Goal: Information Seeking & Learning: Learn about a topic

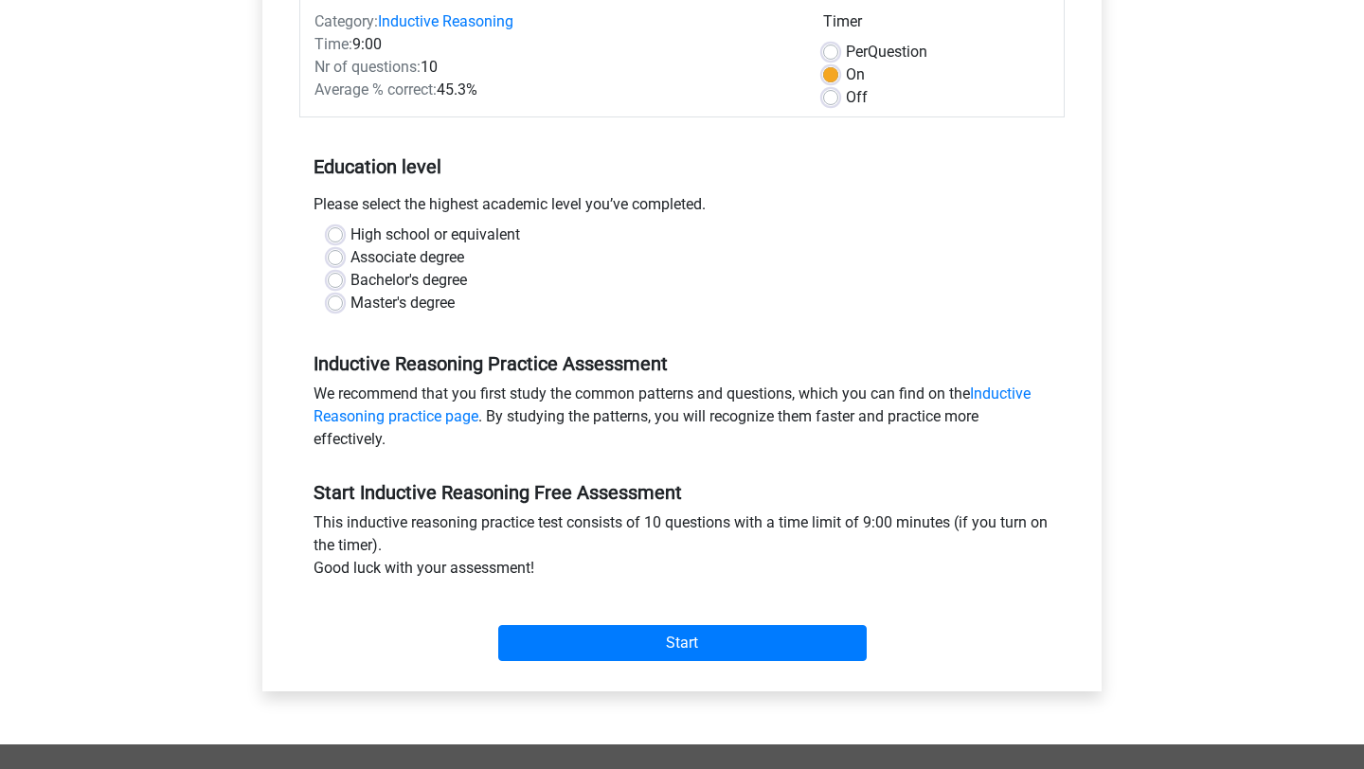
scroll to position [260, 0]
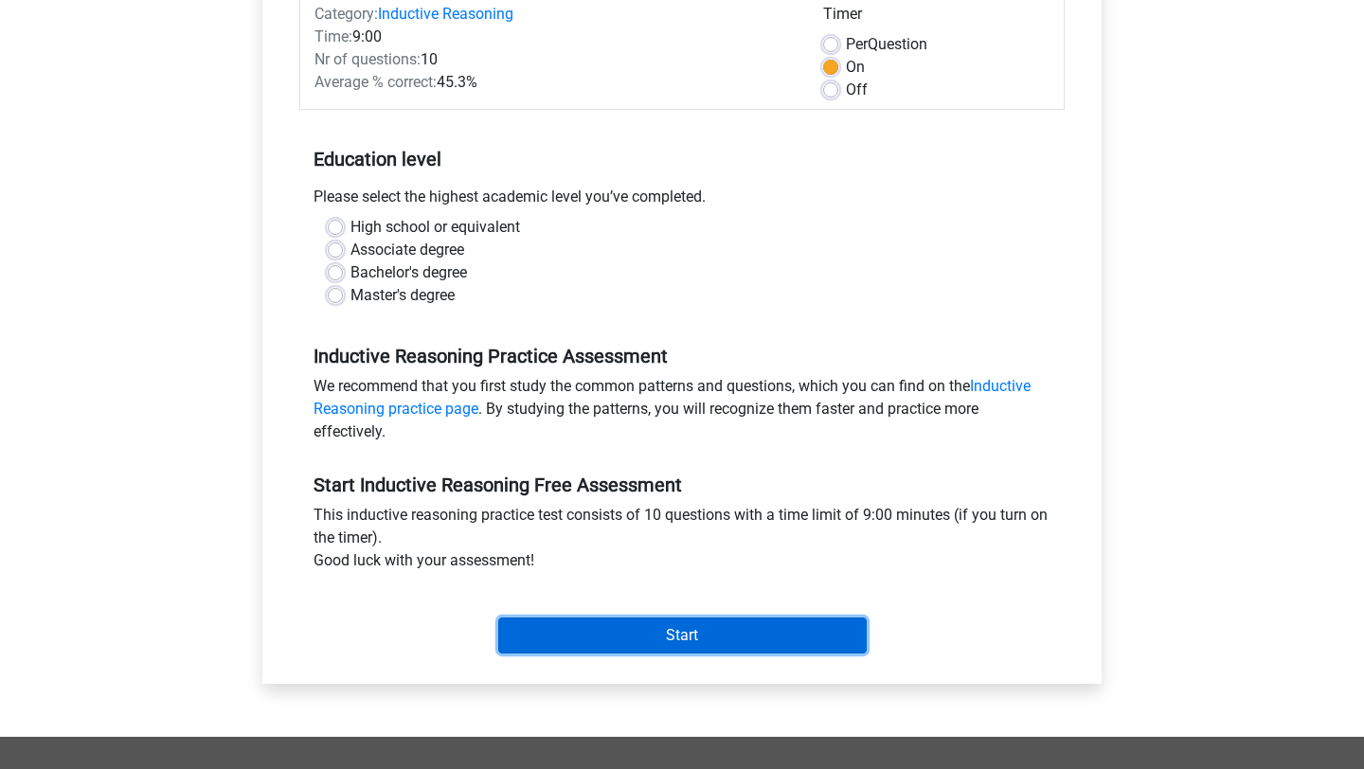
click at [608, 642] on input "Start" at bounding box center [682, 636] width 369 height 36
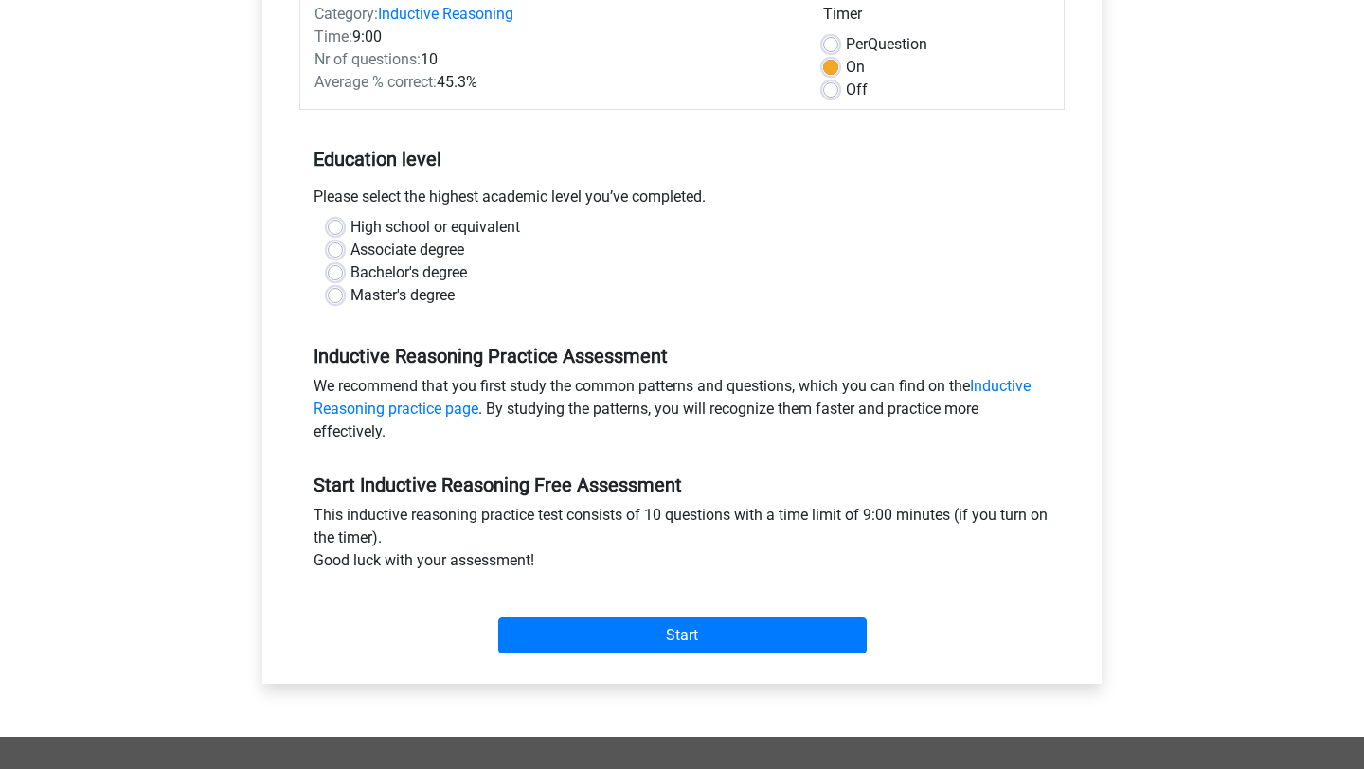
click at [566, 302] on div "Master's degree" at bounding box center [682, 295] width 709 height 23
click at [434, 292] on label "Master's degree" at bounding box center [403, 295] width 104 height 23
click at [343, 292] on input "Master's degree" at bounding box center [335, 293] width 15 height 19
radio input "true"
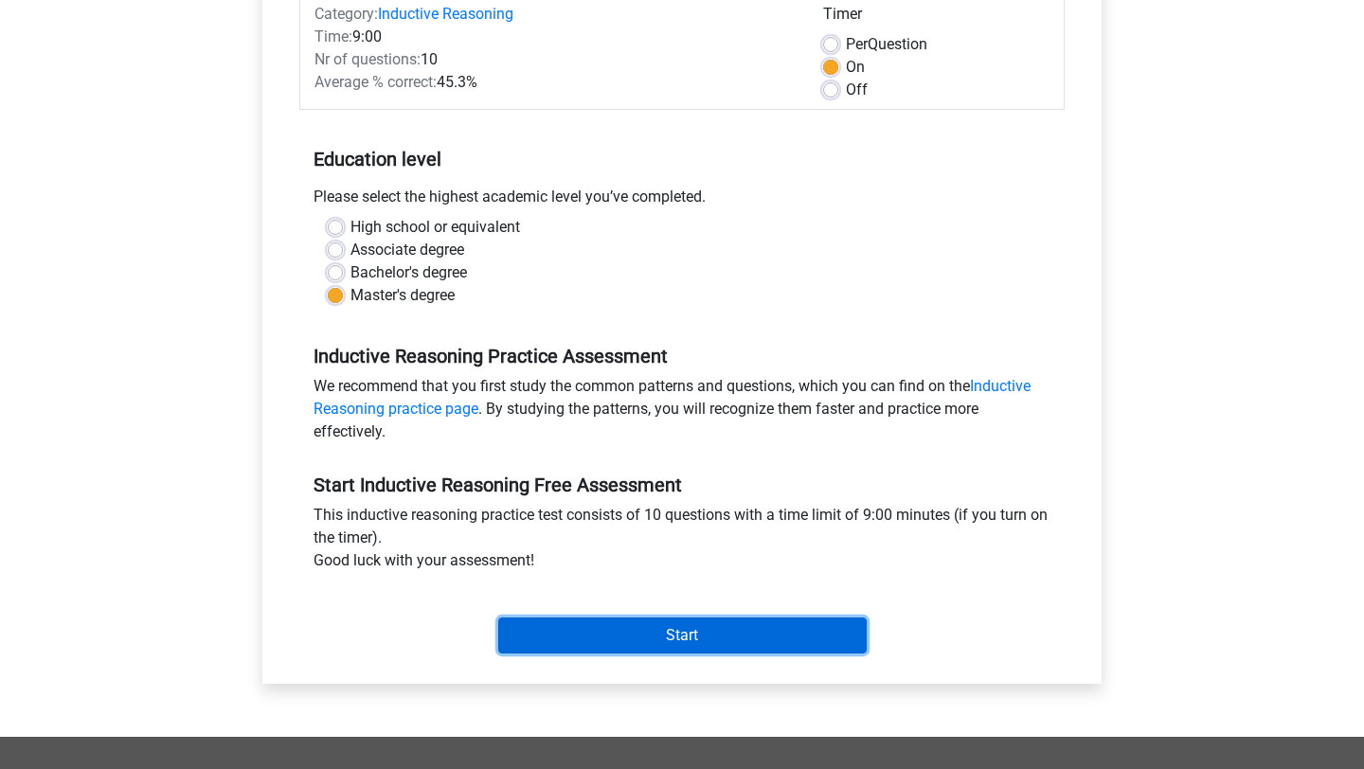
click at [603, 619] on input "Start" at bounding box center [682, 636] width 369 height 36
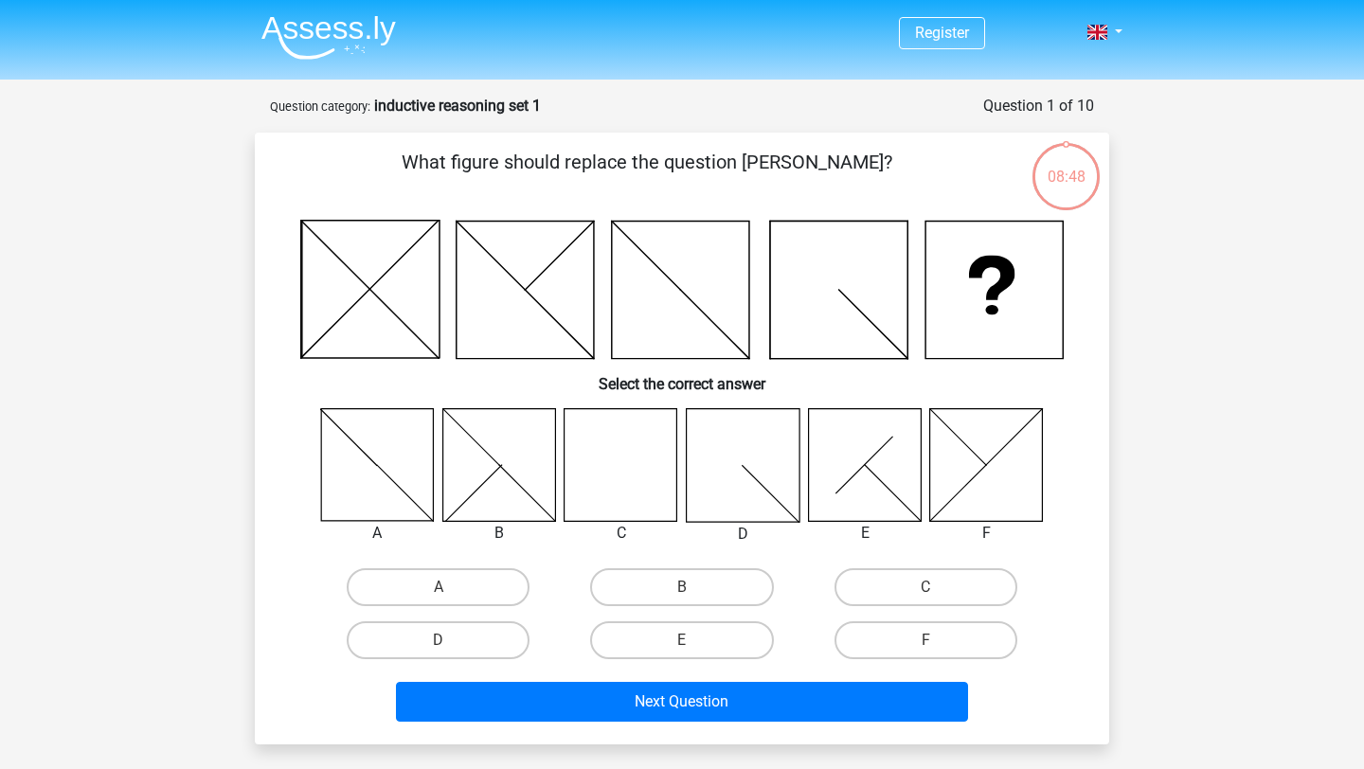
click at [931, 593] on input "C" at bounding box center [932, 593] width 12 height 12
radio input "true"
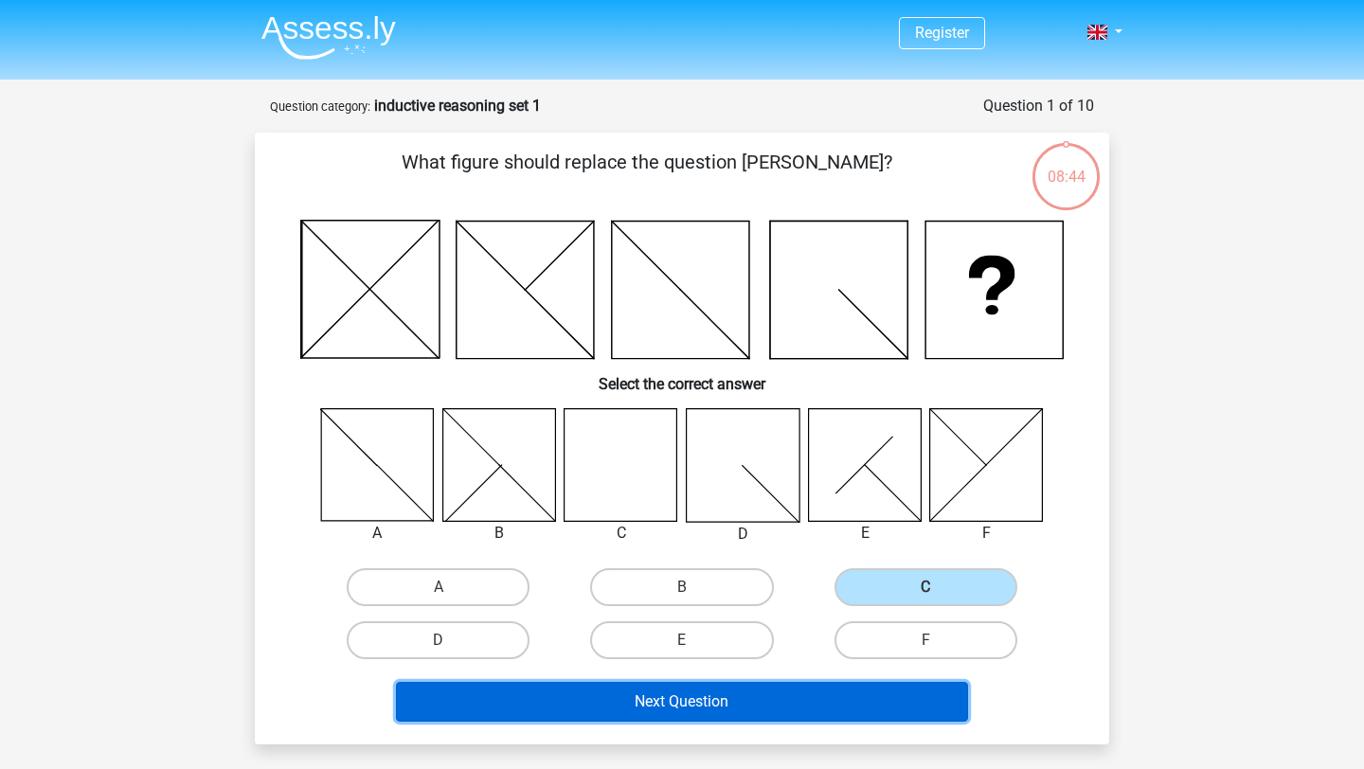
click at [712, 706] on button "Next Question" at bounding box center [682, 702] width 573 height 40
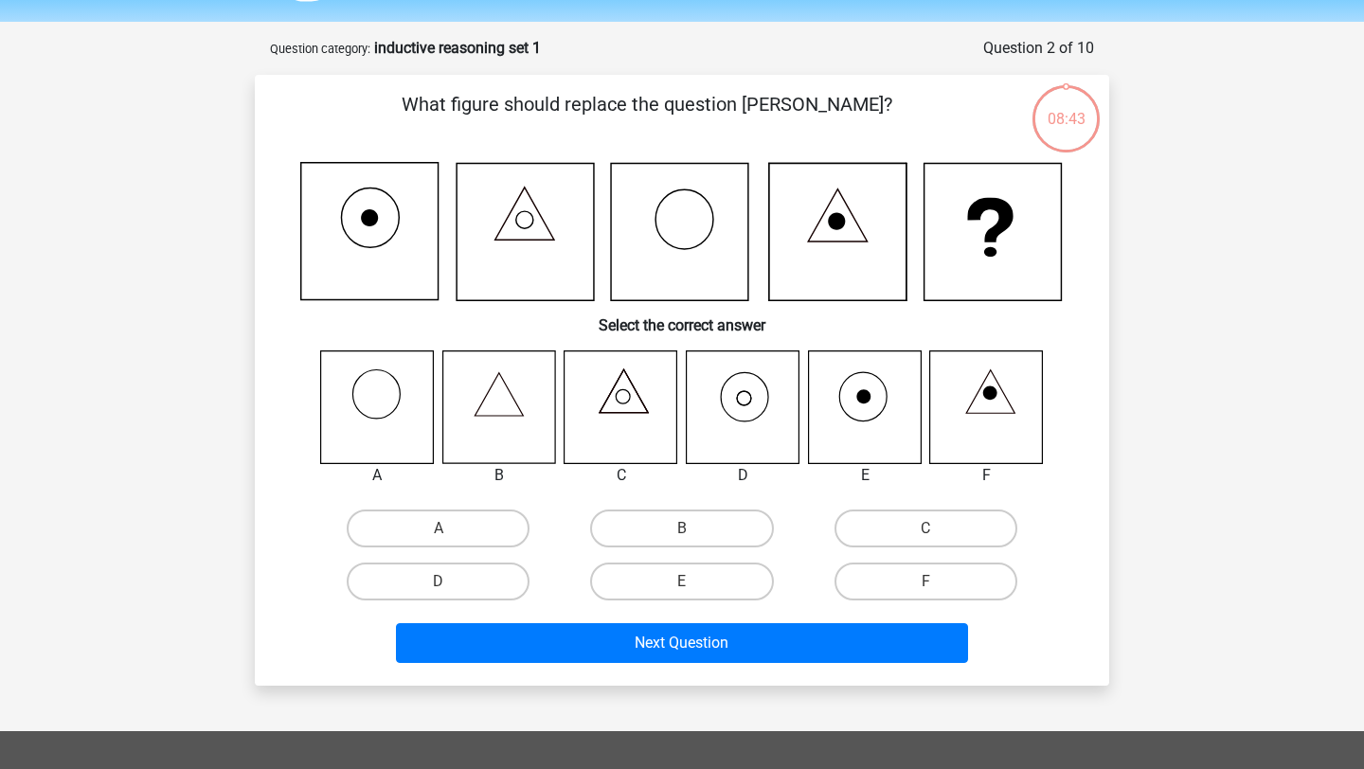
scroll to position [95, 0]
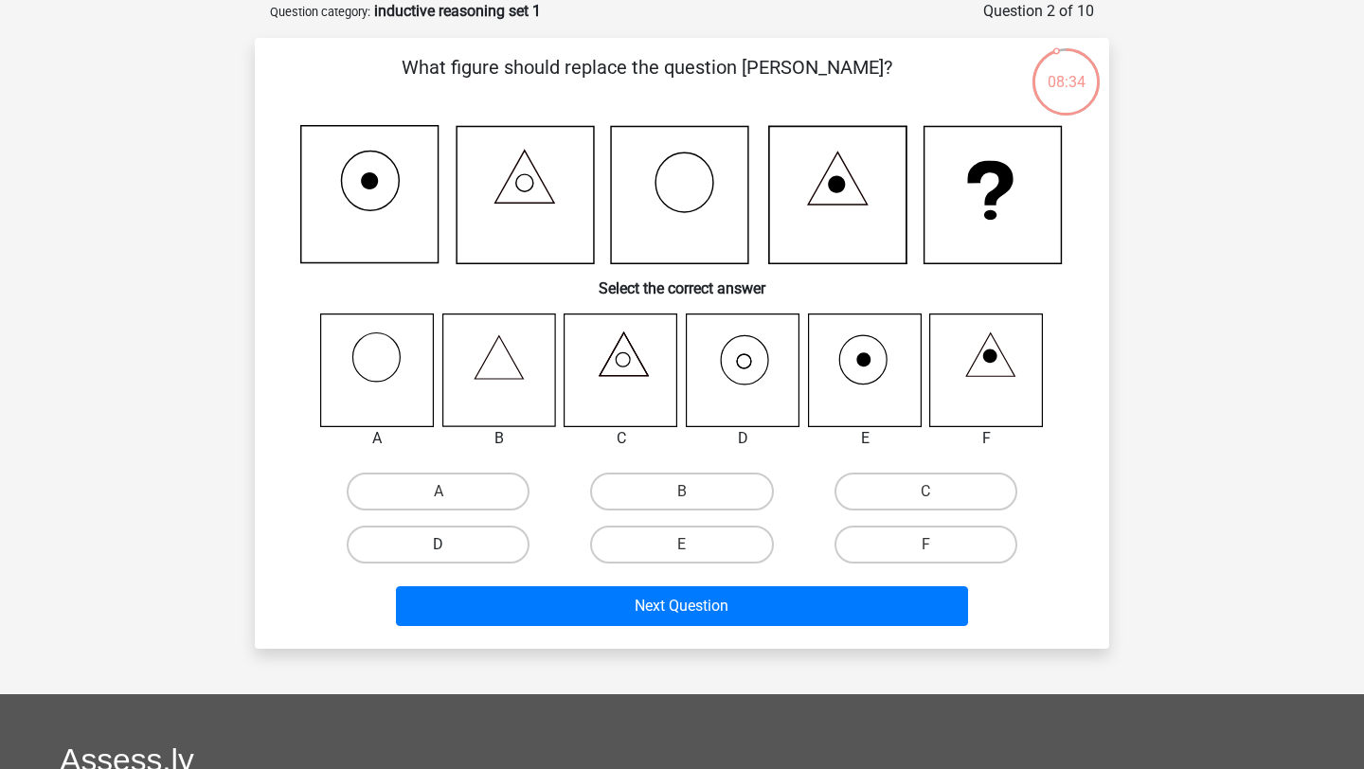
click at [480, 537] on label "D" at bounding box center [438, 545] width 183 height 38
click at [451, 545] on input "D" at bounding box center [445, 551] width 12 height 12
radio input "true"
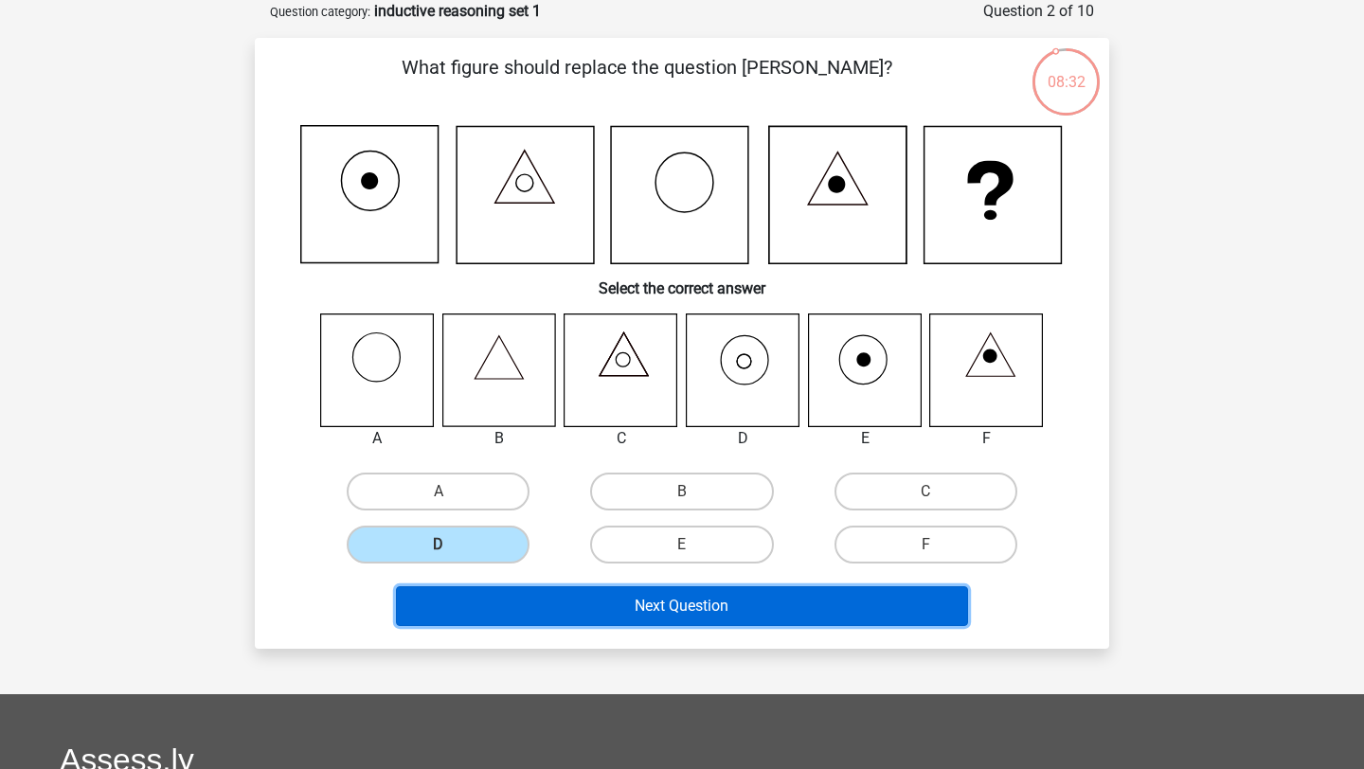
click at [773, 612] on button "Next Question" at bounding box center [682, 607] width 573 height 40
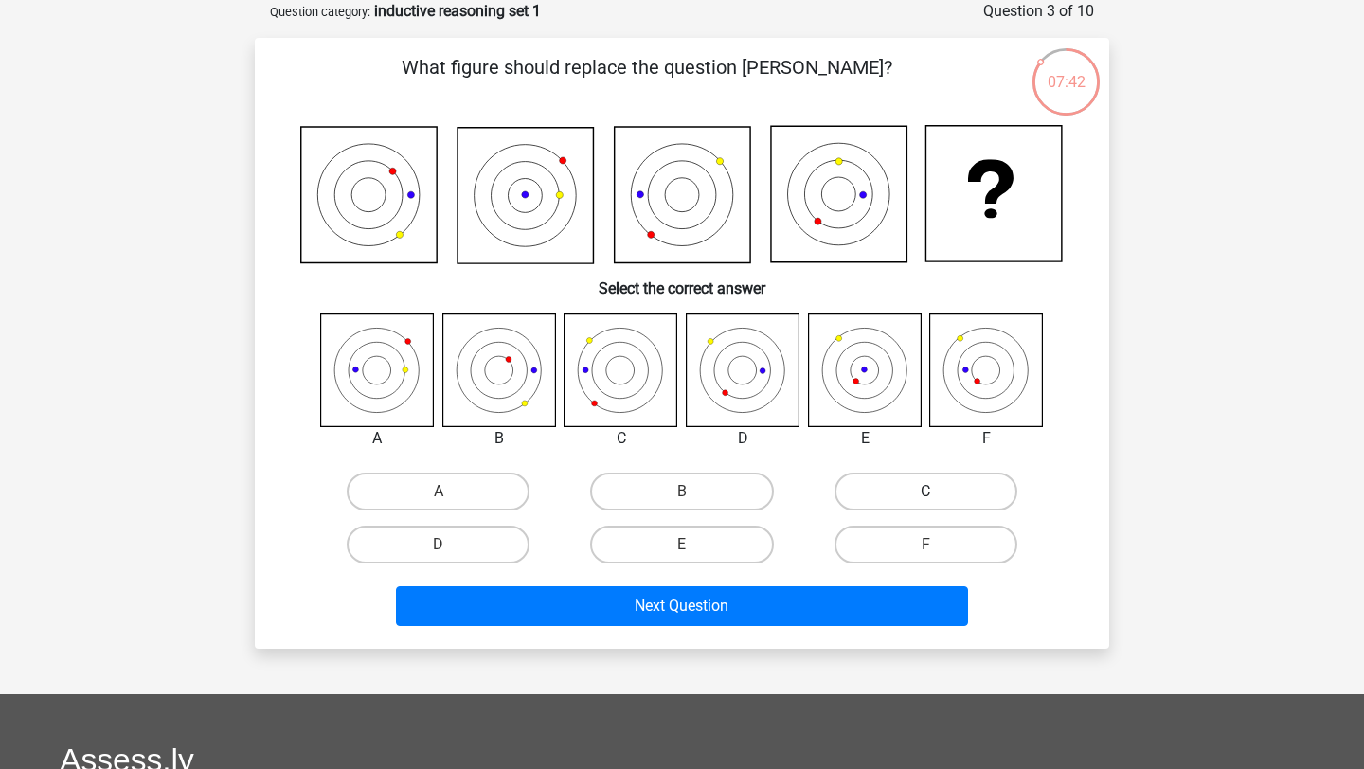
click at [878, 493] on label "C" at bounding box center [926, 492] width 183 height 38
click at [926, 493] on input "C" at bounding box center [932, 498] width 12 height 12
radio input "true"
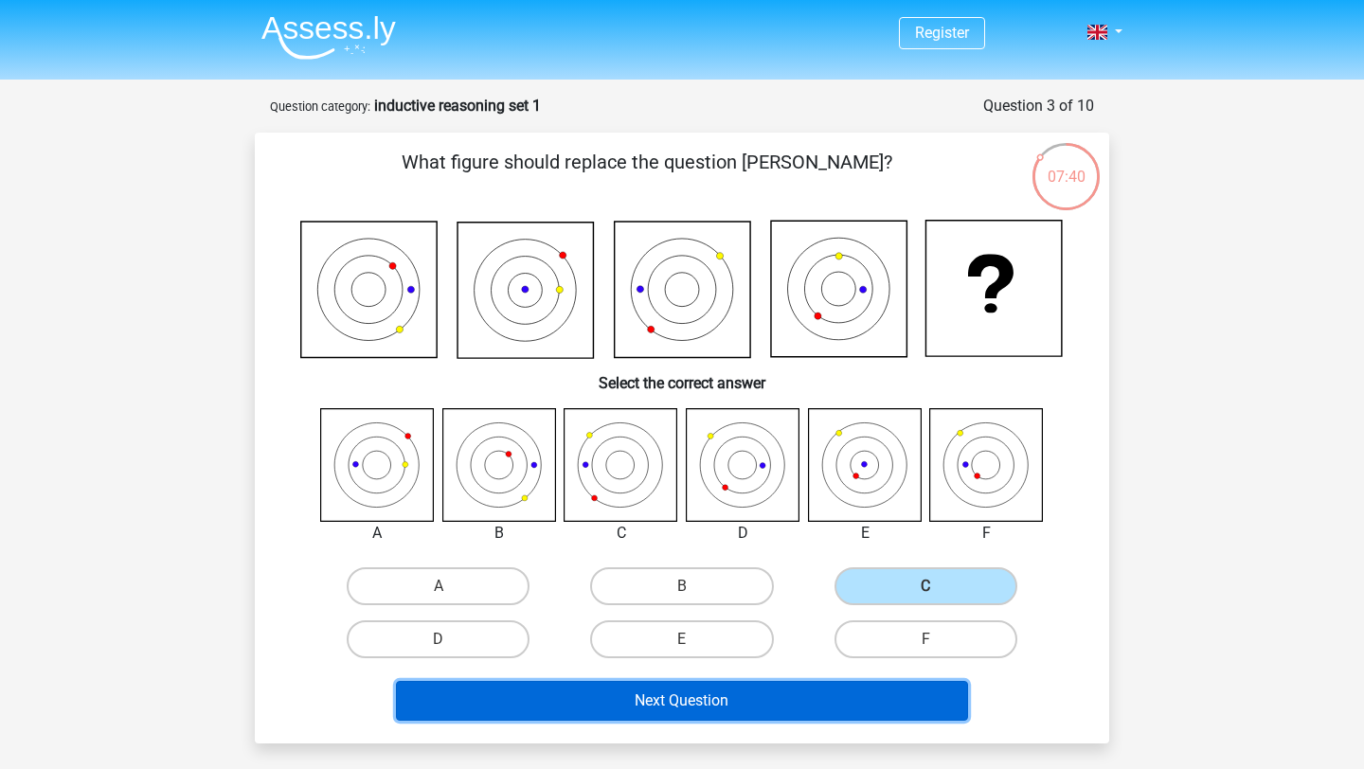
click at [774, 715] on button "Next Question" at bounding box center [682, 701] width 573 height 40
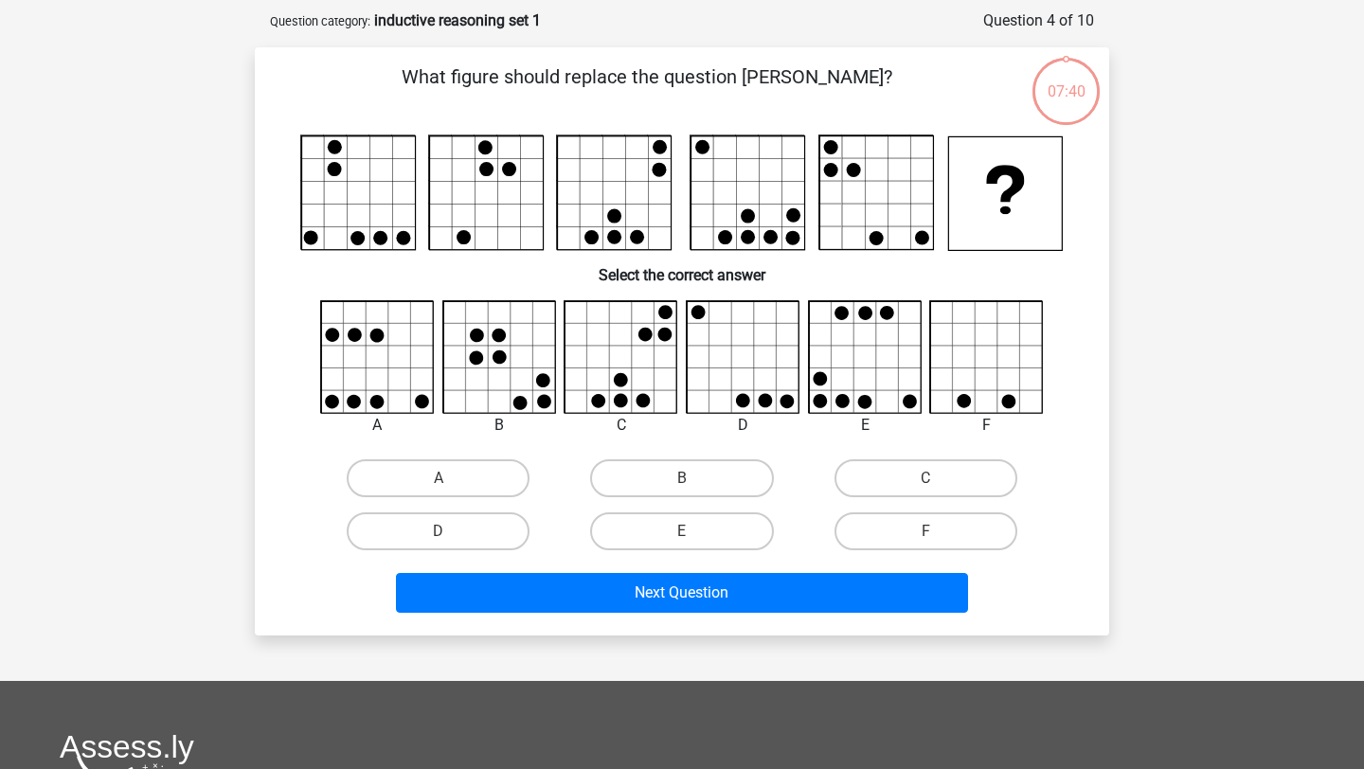
scroll to position [95, 0]
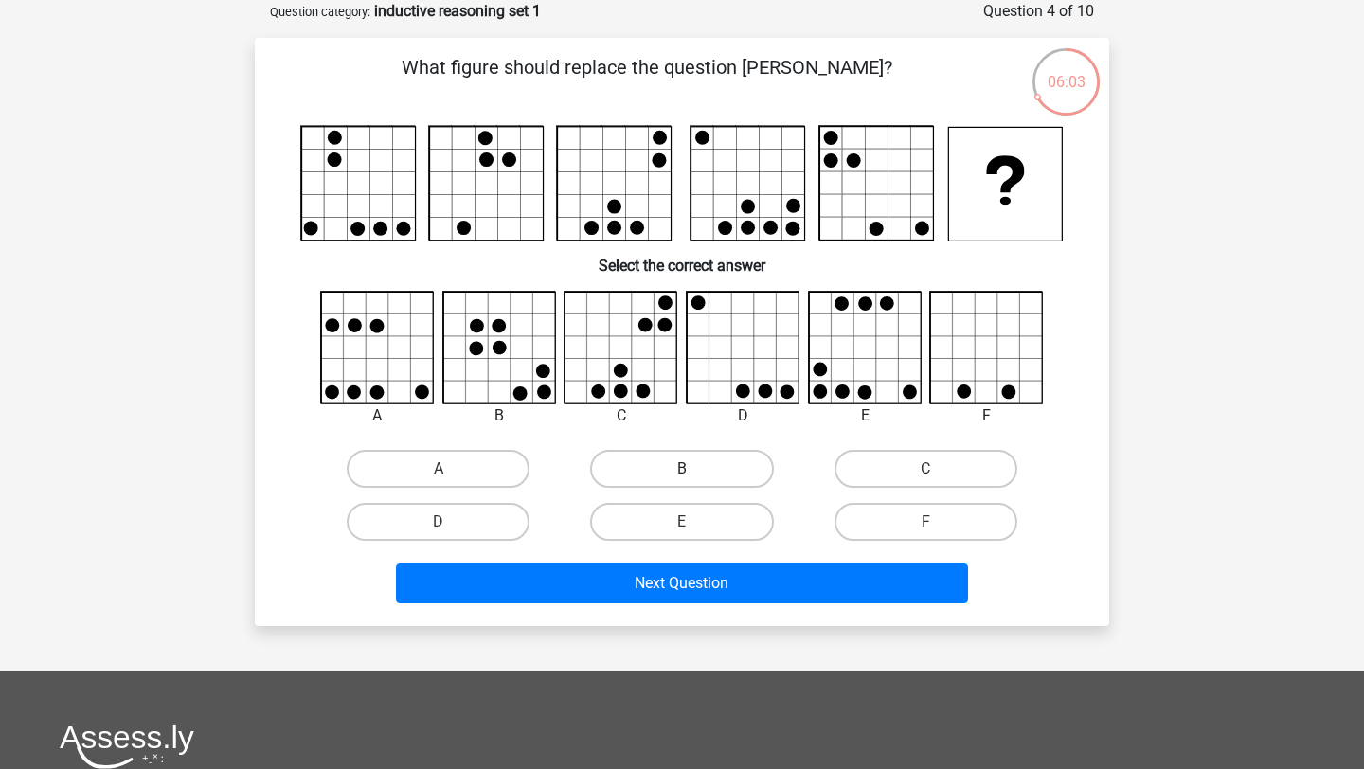
click at [642, 471] on label "B" at bounding box center [681, 469] width 183 height 38
click at [682, 471] on input "B" at bounding box center [688, 475] width 12 height 12
radio input "true"
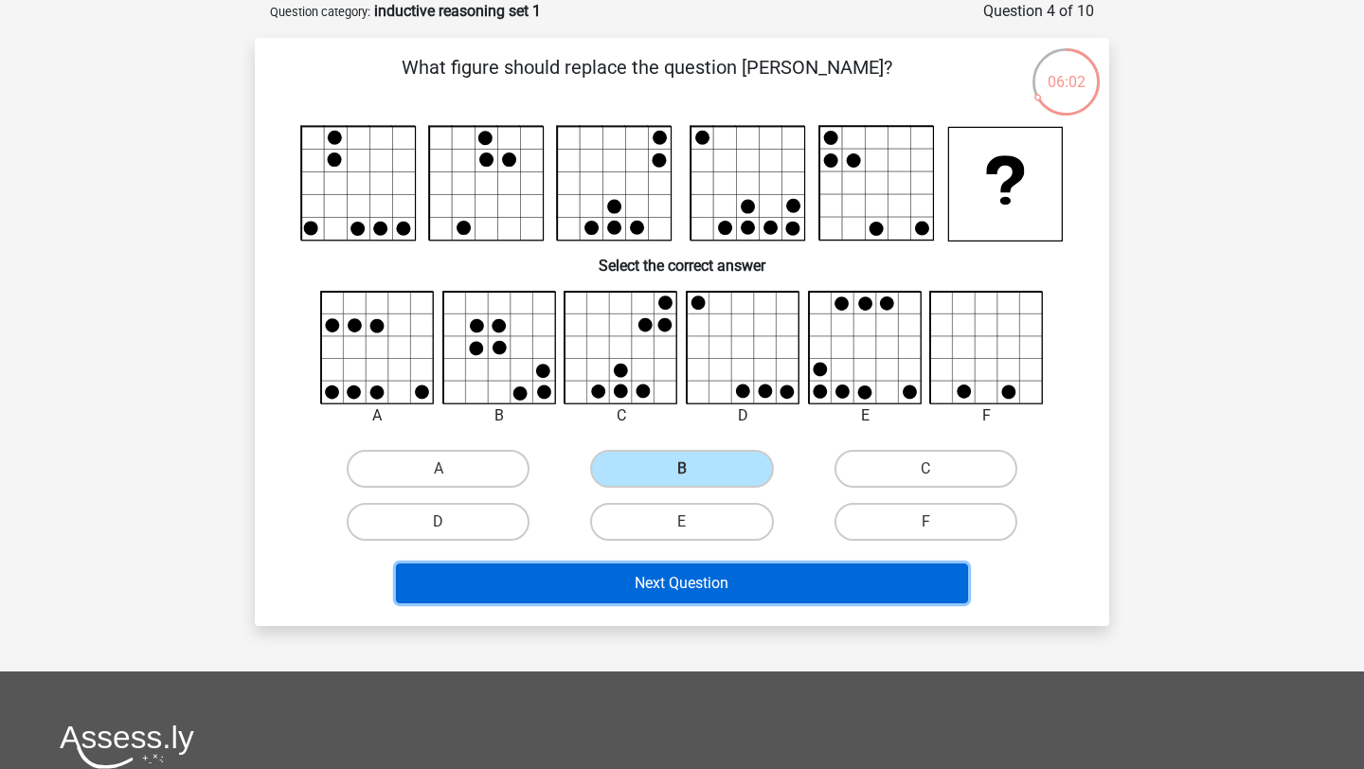
click at [667, 581] on button "Next Question" at bounding box center [682, 584] width 573 height 40
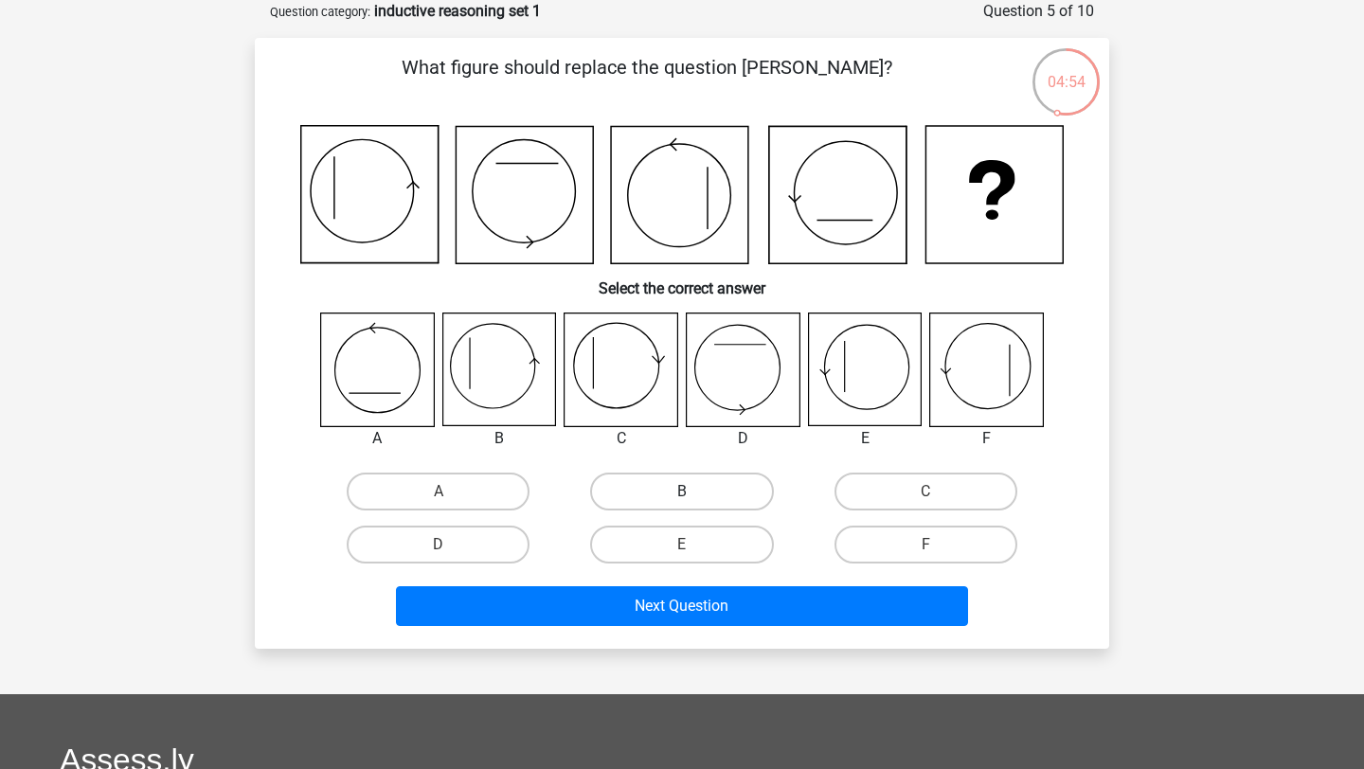
click at [649, 488] on label "B" at bounding box center [681, 492] width 183 height 38
click at [682, 492] on input "B" at bounding box center [688, 498] width 12 height 12
radio input "true"
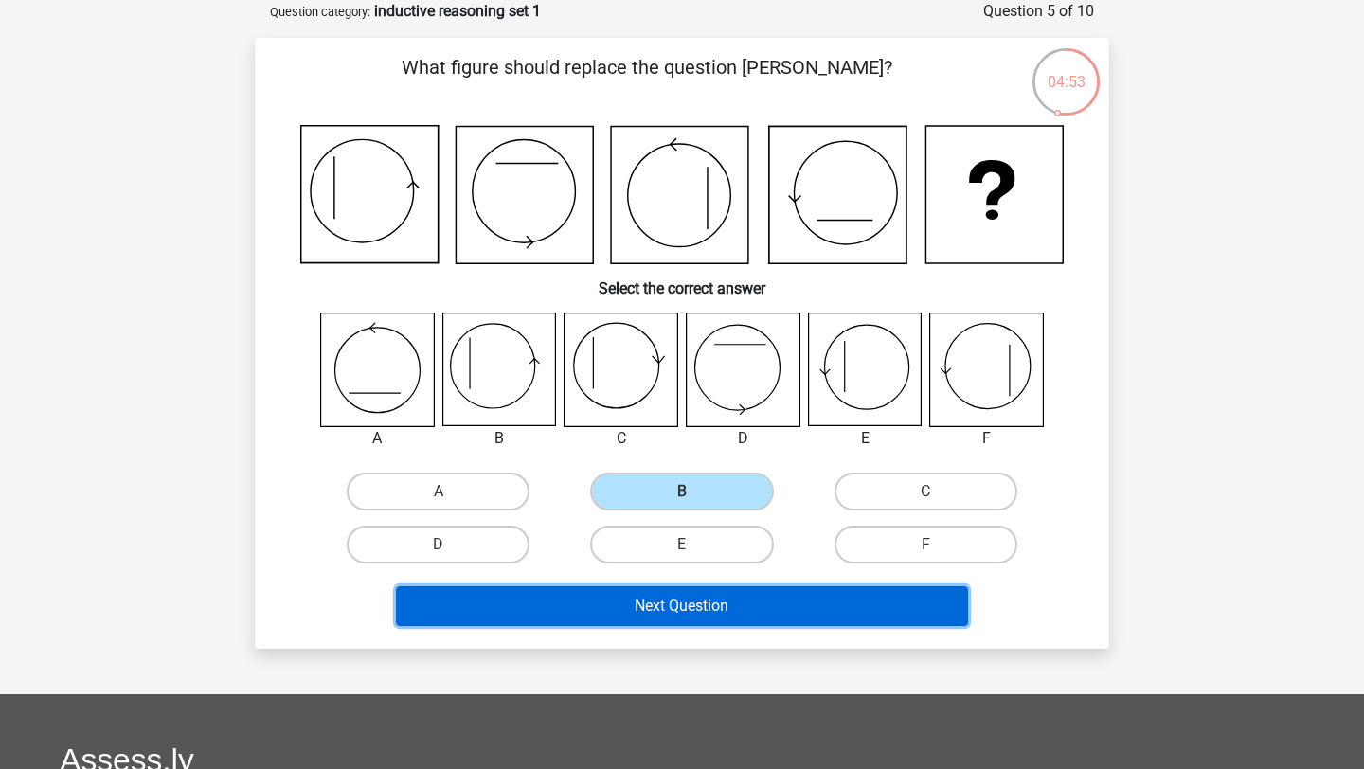
click at [677, 610] on button "Next Question" at bounding box center [682, 607] width 573 height 40
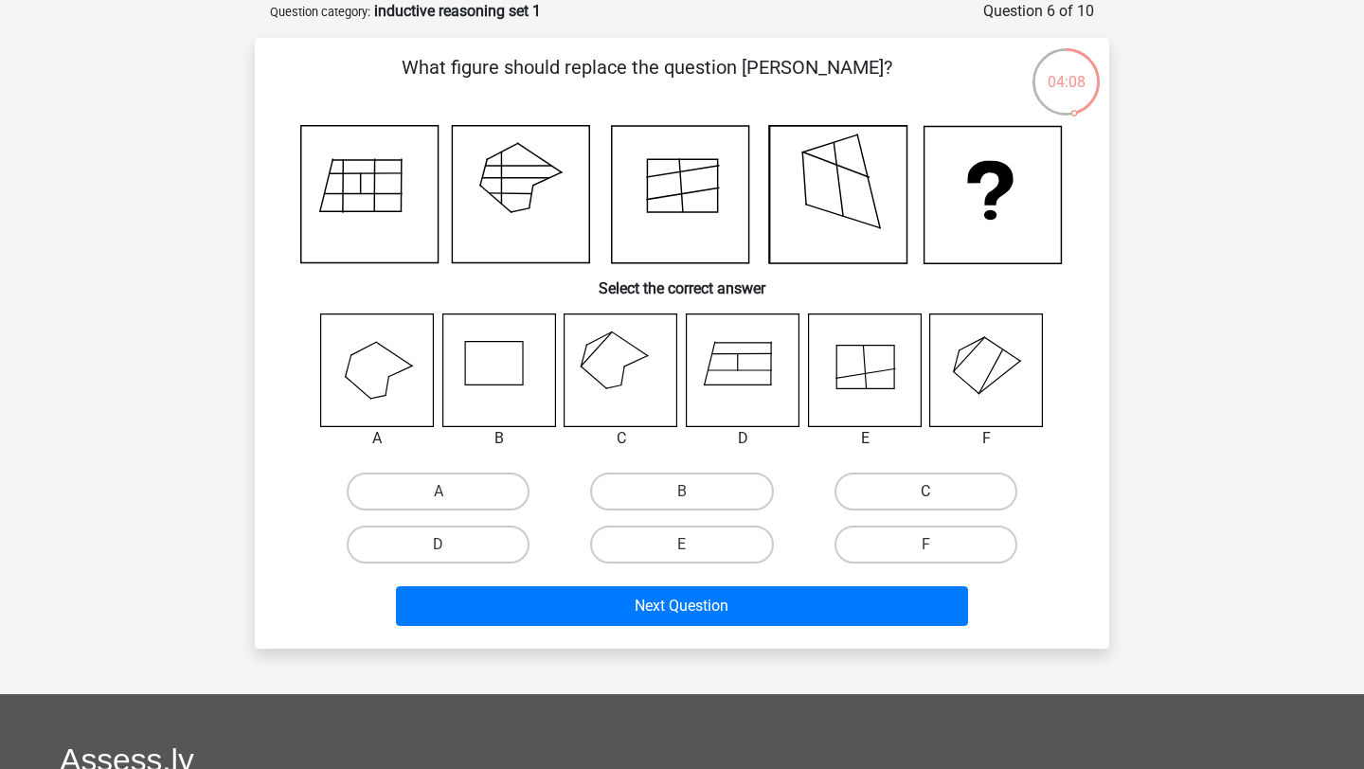
click at [868, 479] on label "C" at bounding box center [926, 492] width 183 height 38
click at [926, 492] on input "C" at bounding box center [932, 498] width 12 height 12
radio input "true"
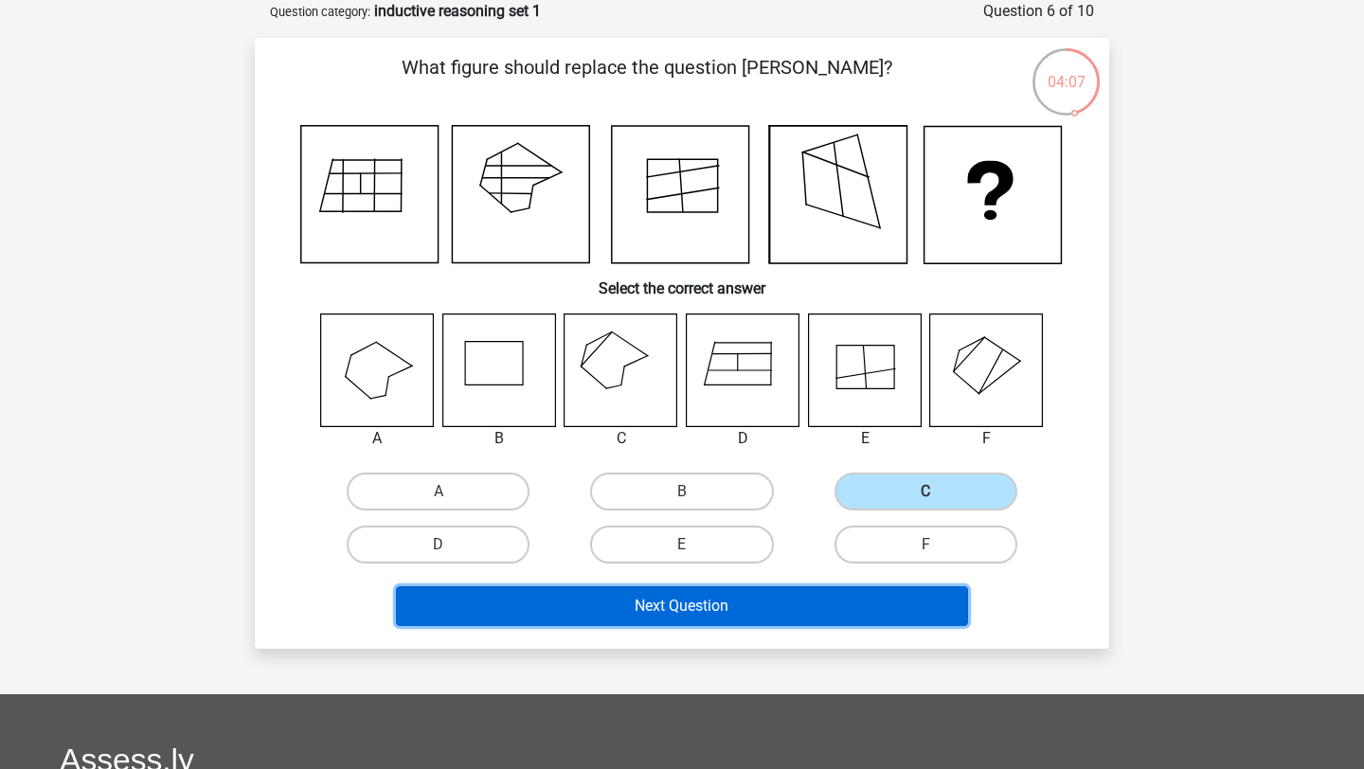
click at [743, 608] on button "Next Question" at bounding box center [682, 607] width 573 height 40
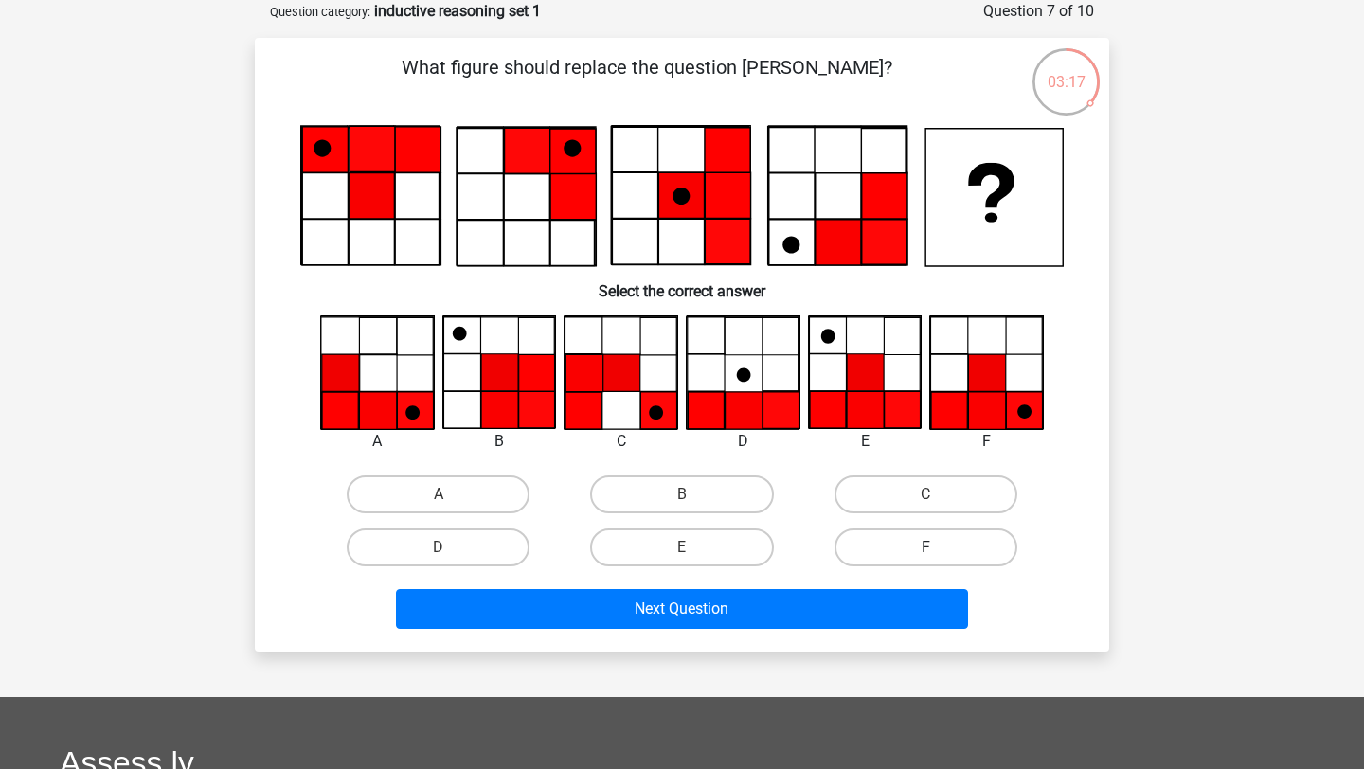
click at [894, 549] on label "F" at bounding box center [926, 548] width 183 height 38
click at [926, 549] on input "F" at bounding box center [932, 554] width 12 height 12
radio input "true"
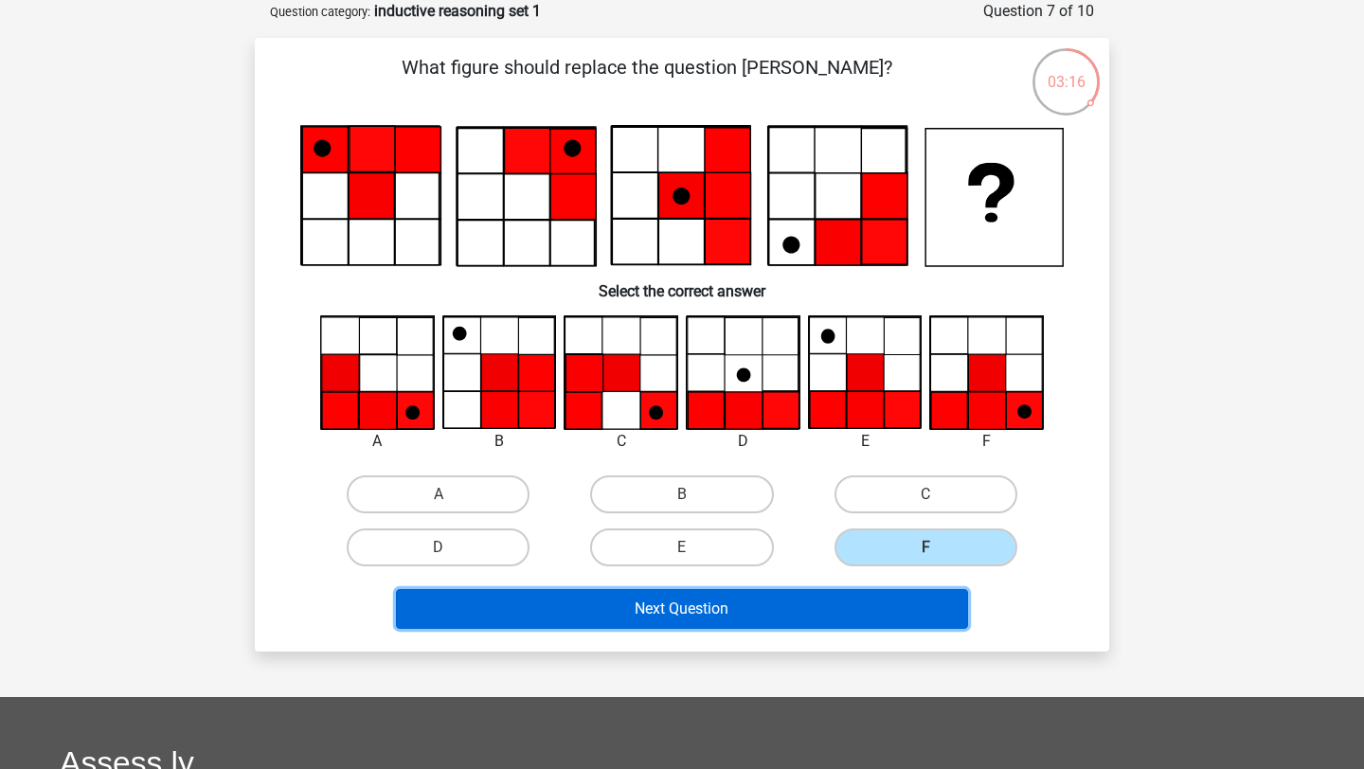
click at [880, 610] on button "Next Question" at bounding box center [682, 609] width 573 height 40
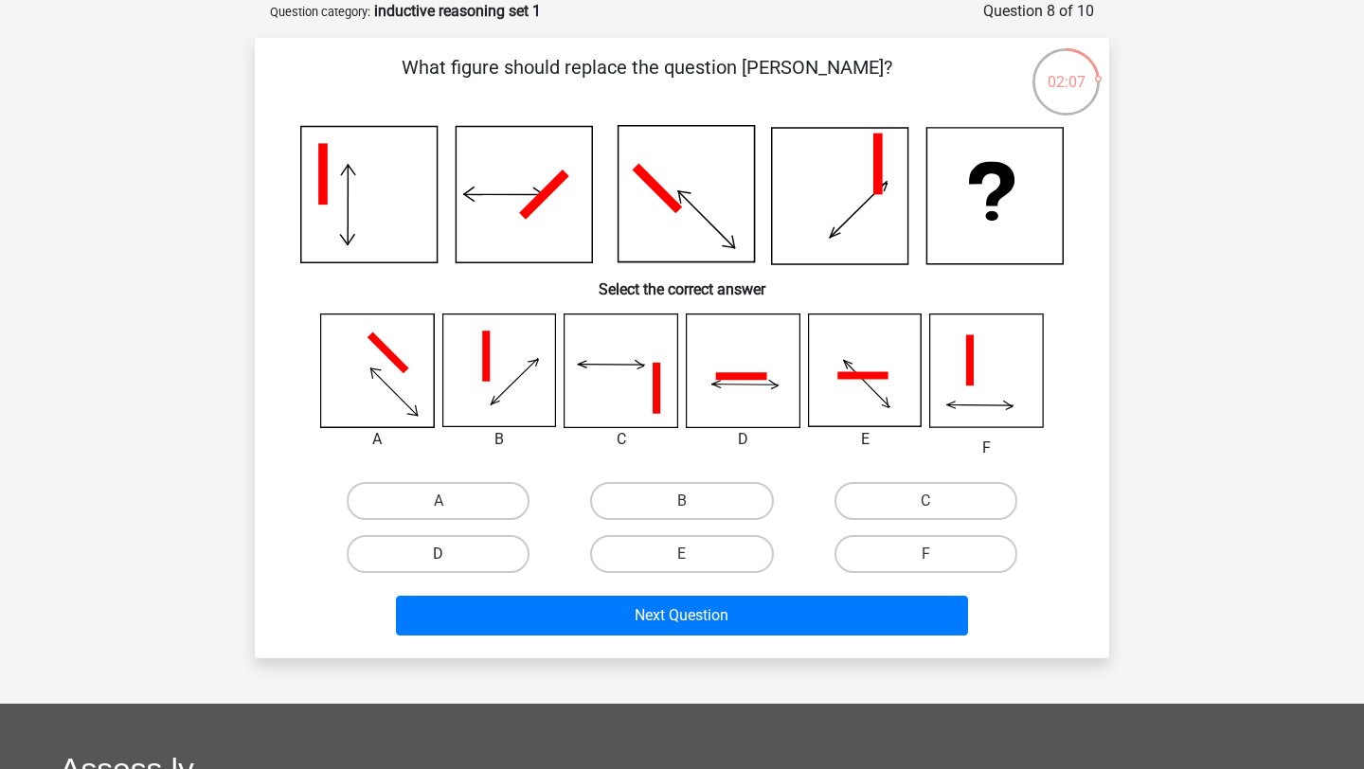
click at [354, 547] on label "D" at bounding box center [438, 554] width 183 height 38
click at [439, 554] on input "D" at bounding box center [445, 560] width 12 height 12
radio input "true"
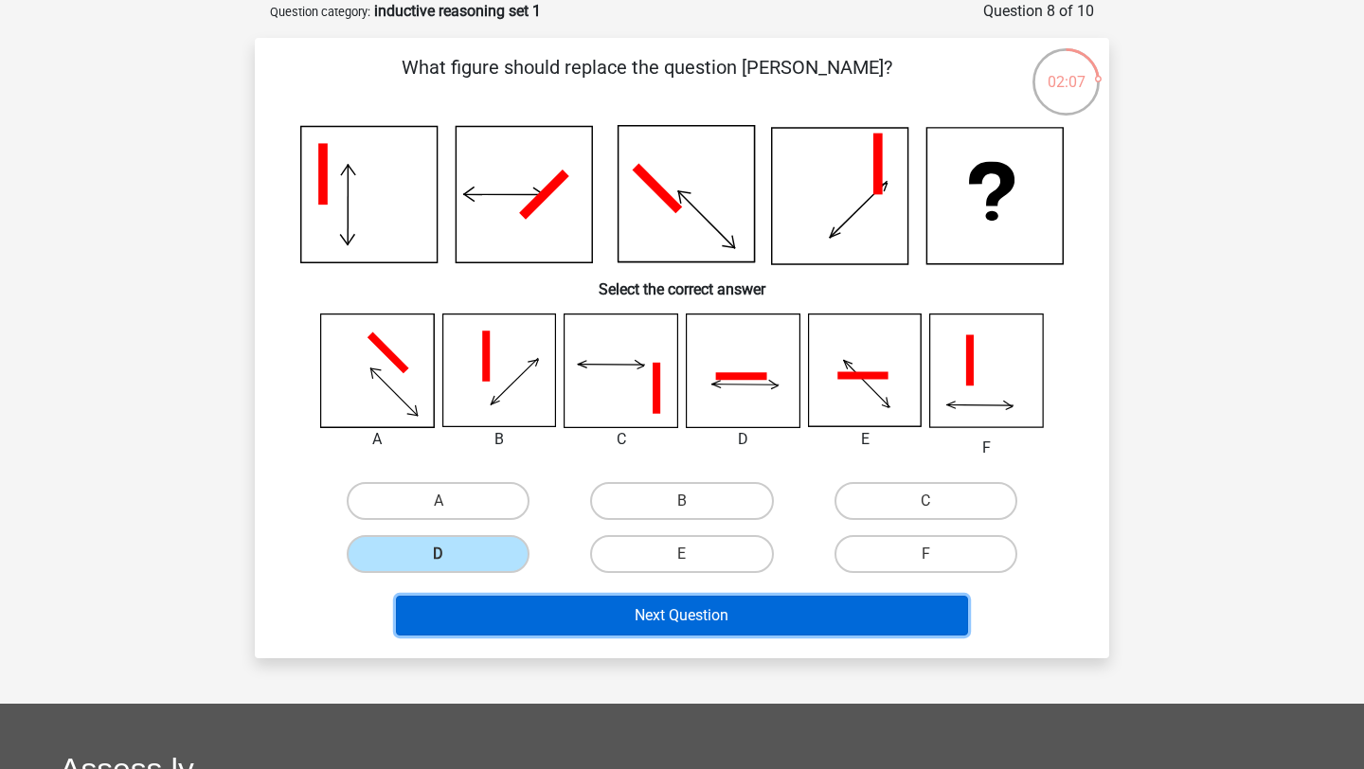
click at [519, 616] on button "Next Question" at bounding box center [682, 616] width 573 height 40
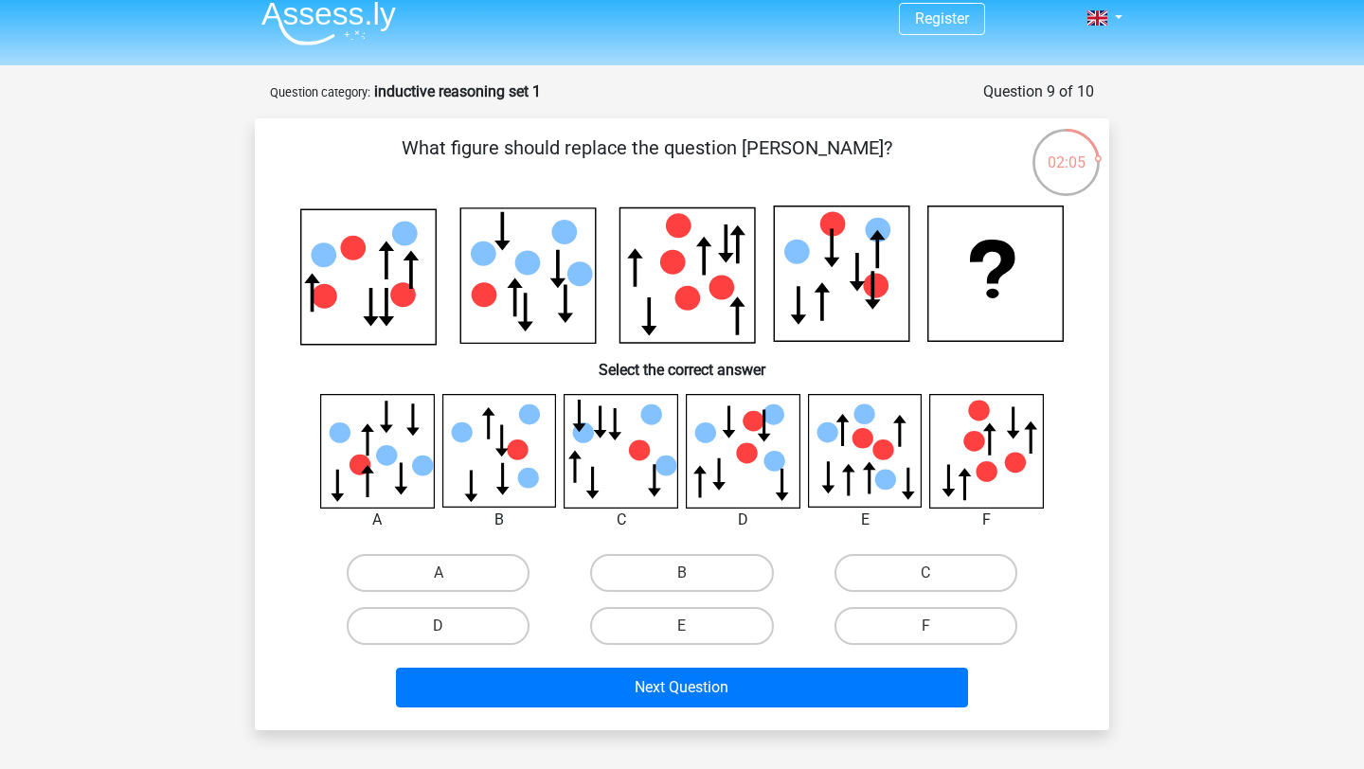
scroll to position [0, 0]
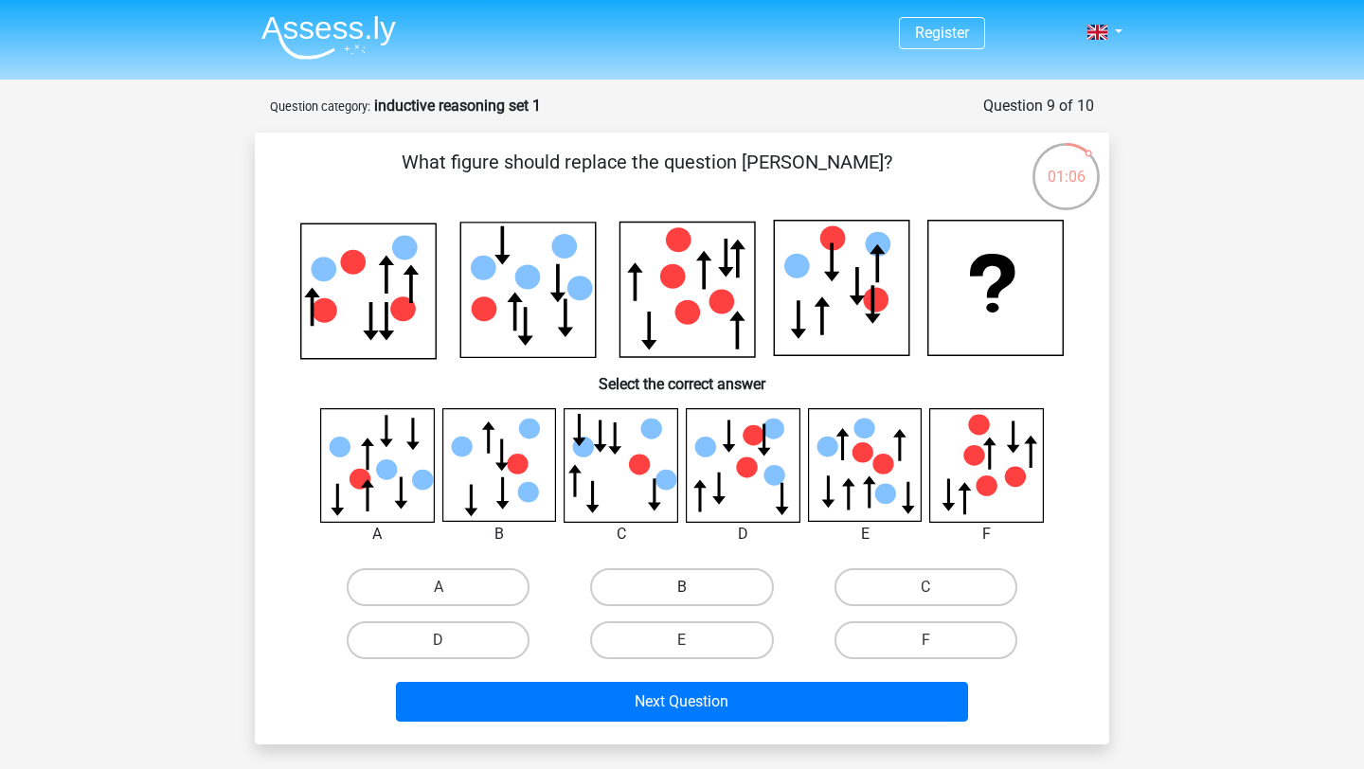
click at [622, 574] on label "B" at bounding box center [681, 588] width 183 height 38
click at [682, 587] on input "B" at bounding box center [688, 593] width 12 height 12
radio input "true"
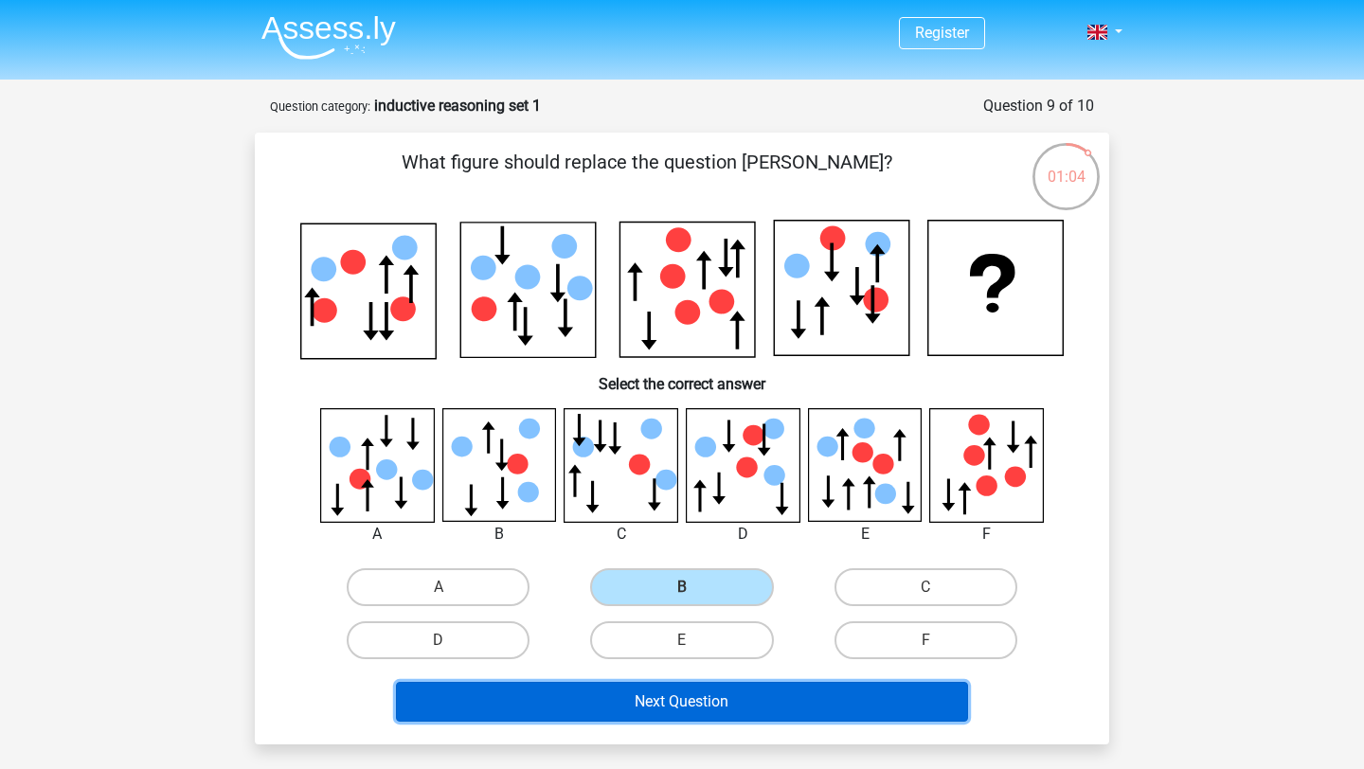
click at [669, 706] on button "Next Question" at bounding box center [682, 702] width 573 height 40
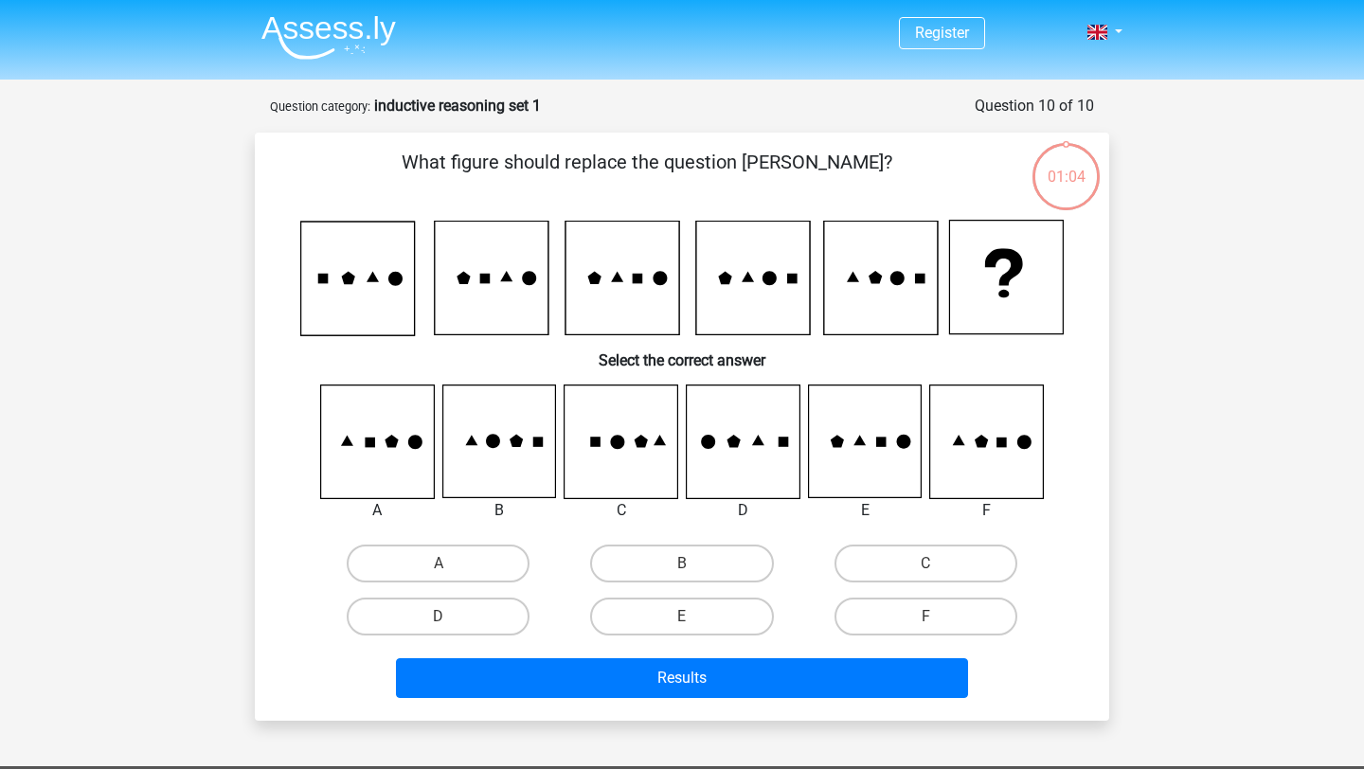
scroll to position [95, 0]
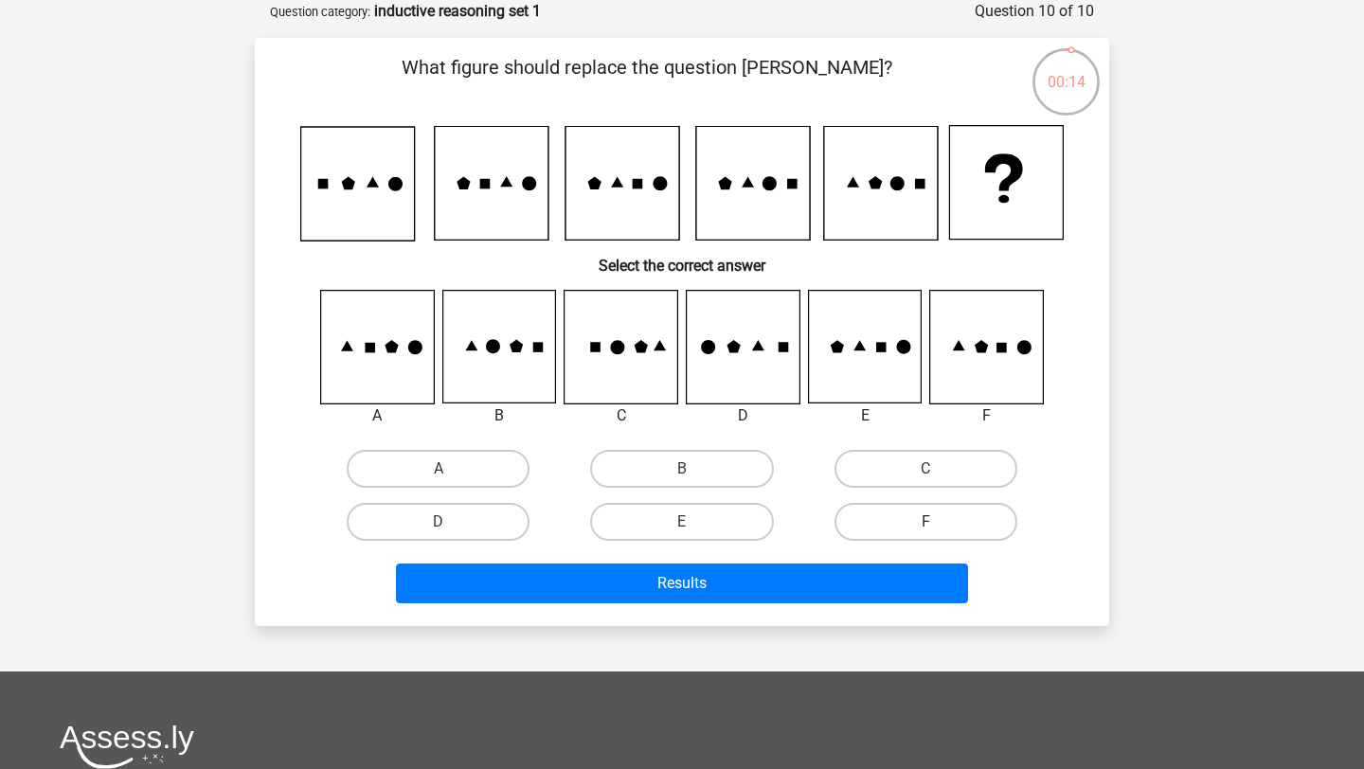
click at [907, 510] on label "F" at bounding box center [926, 522] width 183 height 38
click at [926, 522] on input "F" at bounding box center [932, 528] width 12 height 12
radio input "true"
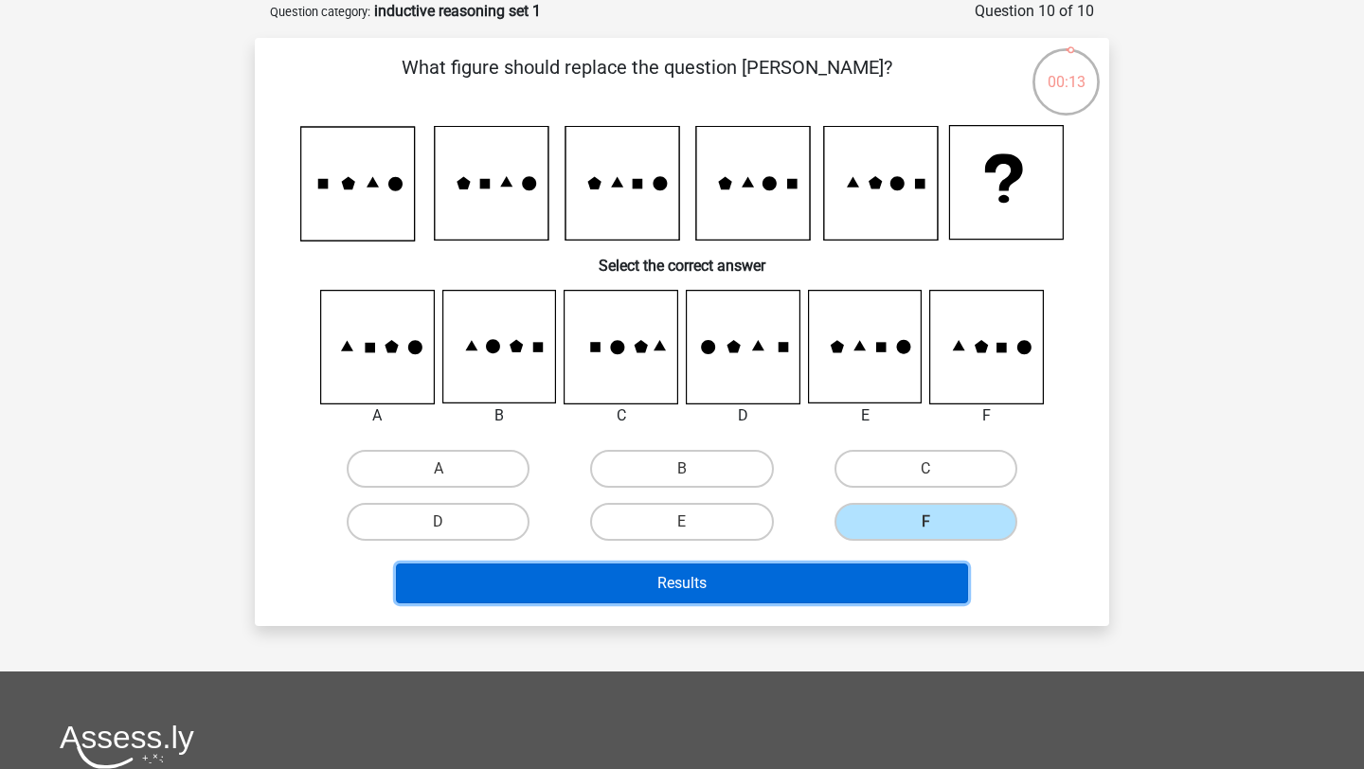
click at [868, 575] on button "Results" at bounding box center [682, 584] width 573 height 40
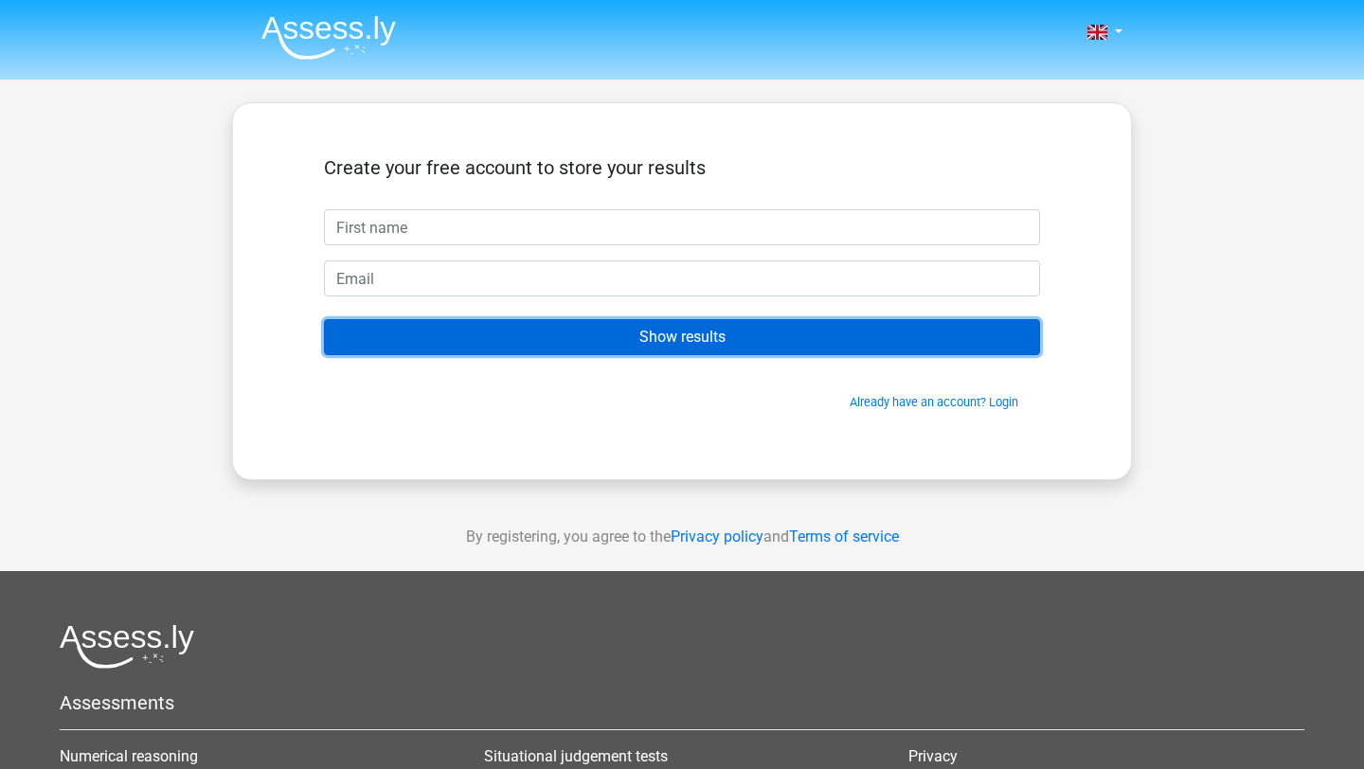
click at [866, 345] on input "Show results" at bounding box center [682, 337] width 716 height 36
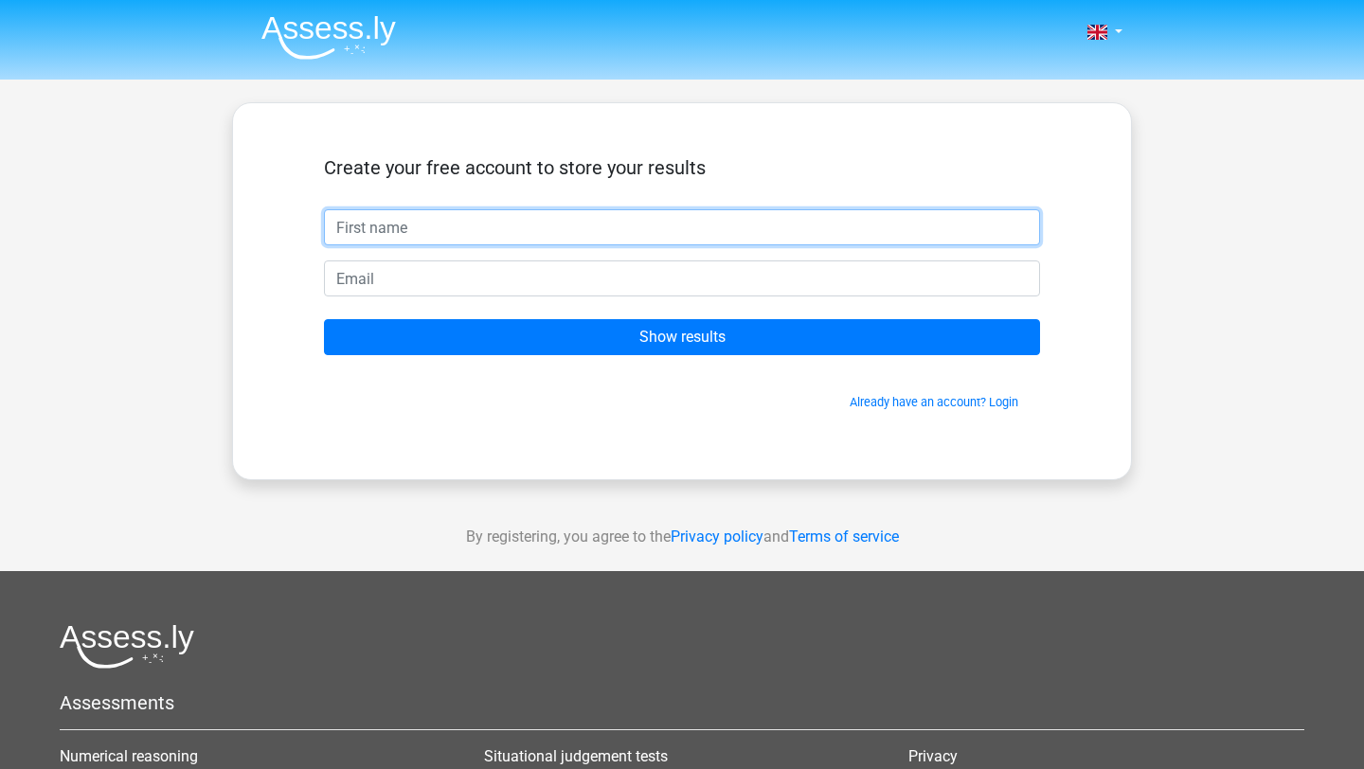
click at [772, 231] on input "text" at bounding box center [682, 227] width 716 height 36
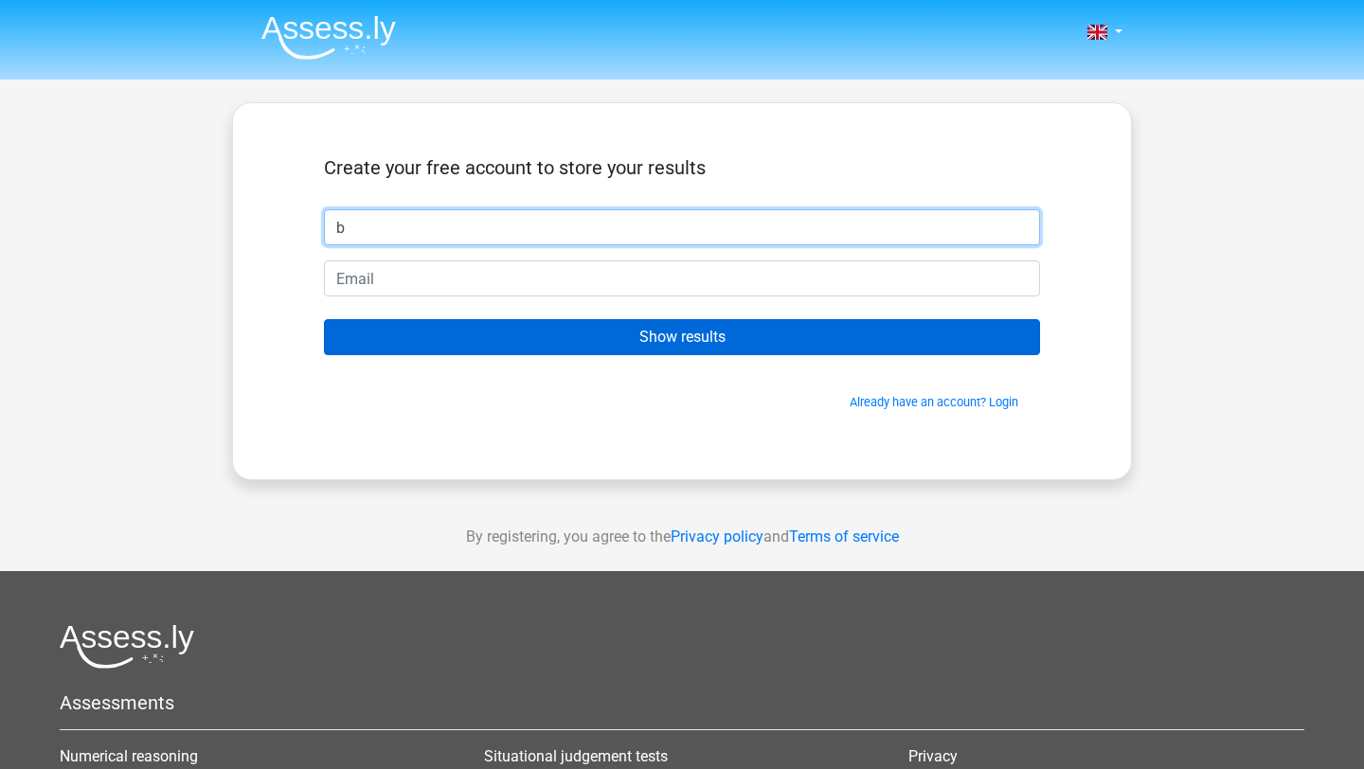
type input "b"
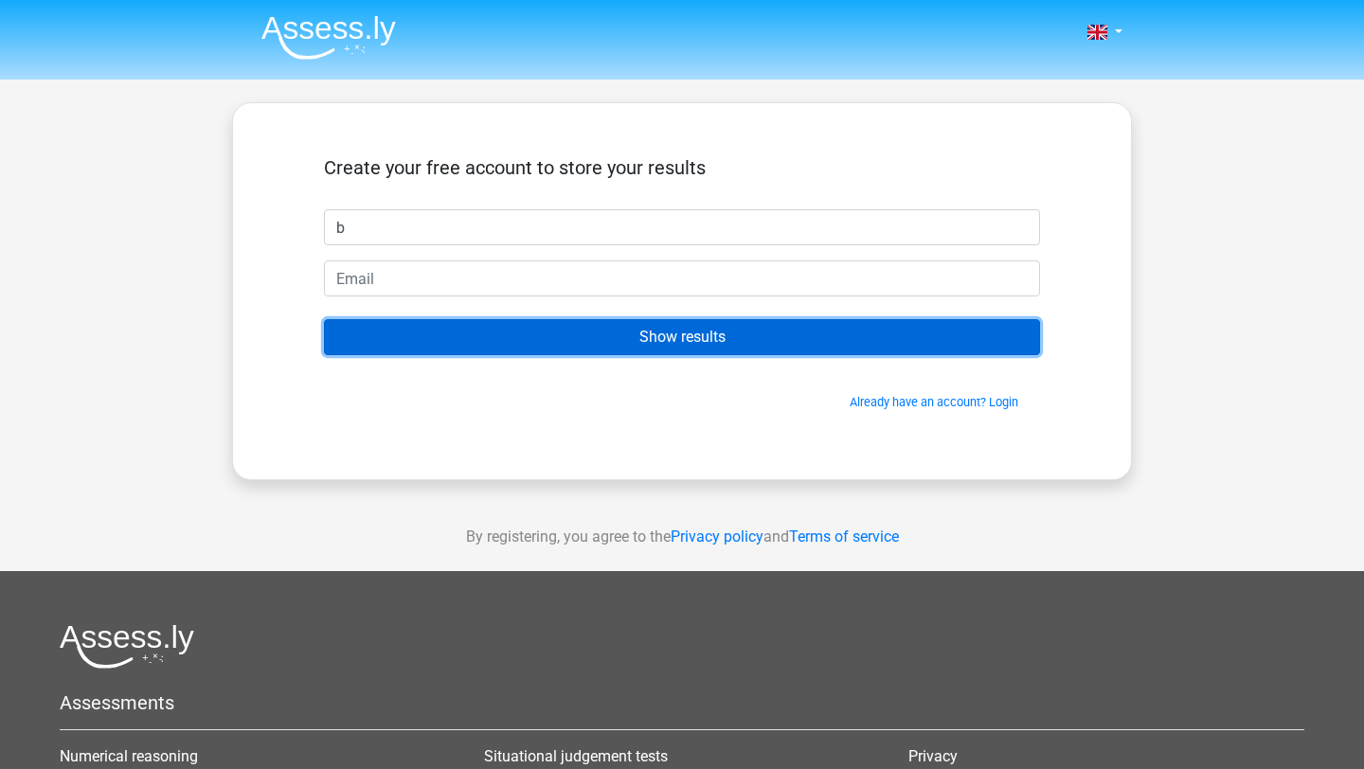
click at [734, 323] on input "Show results" at bounding box center [682, 337] width 716 height 36
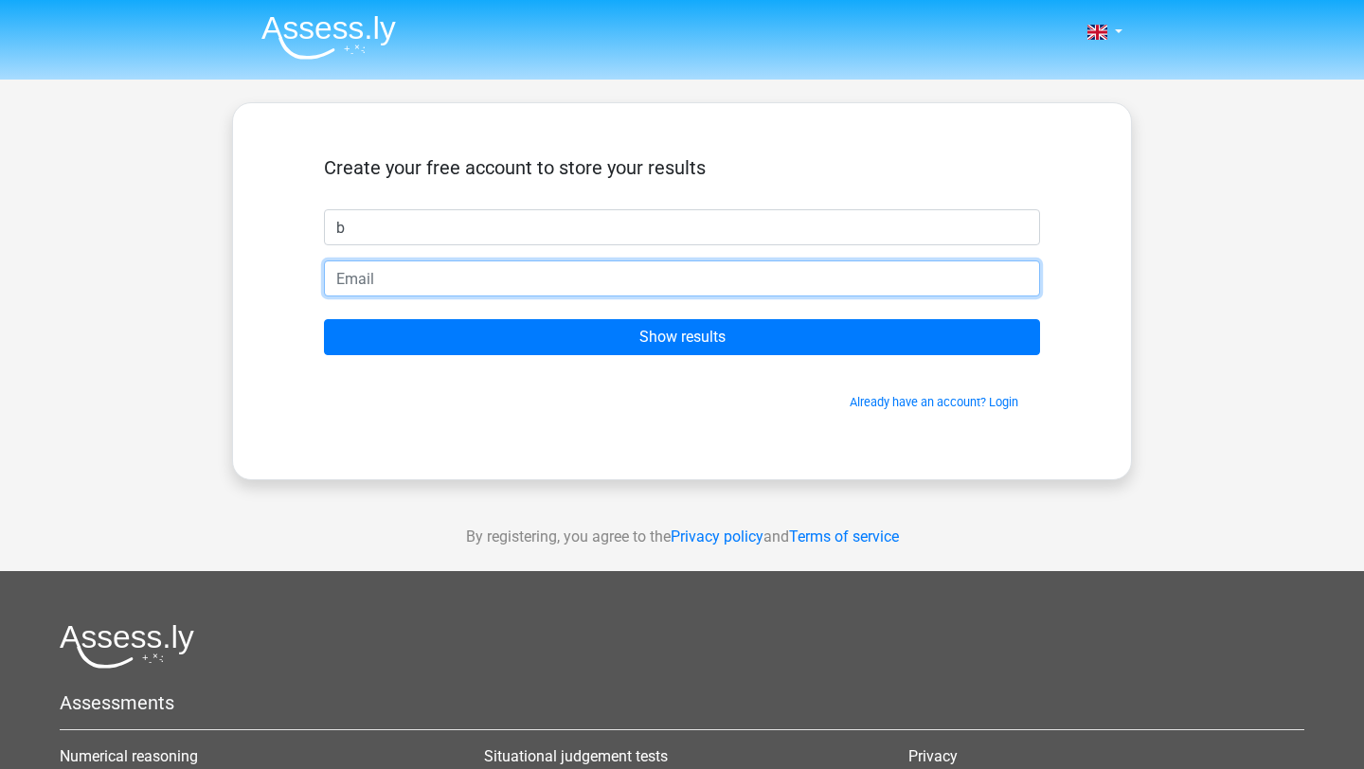
click at [733, 295] on input "email" at bounding box center [682, 279] width 716 height 36
type input "yin@b.com"
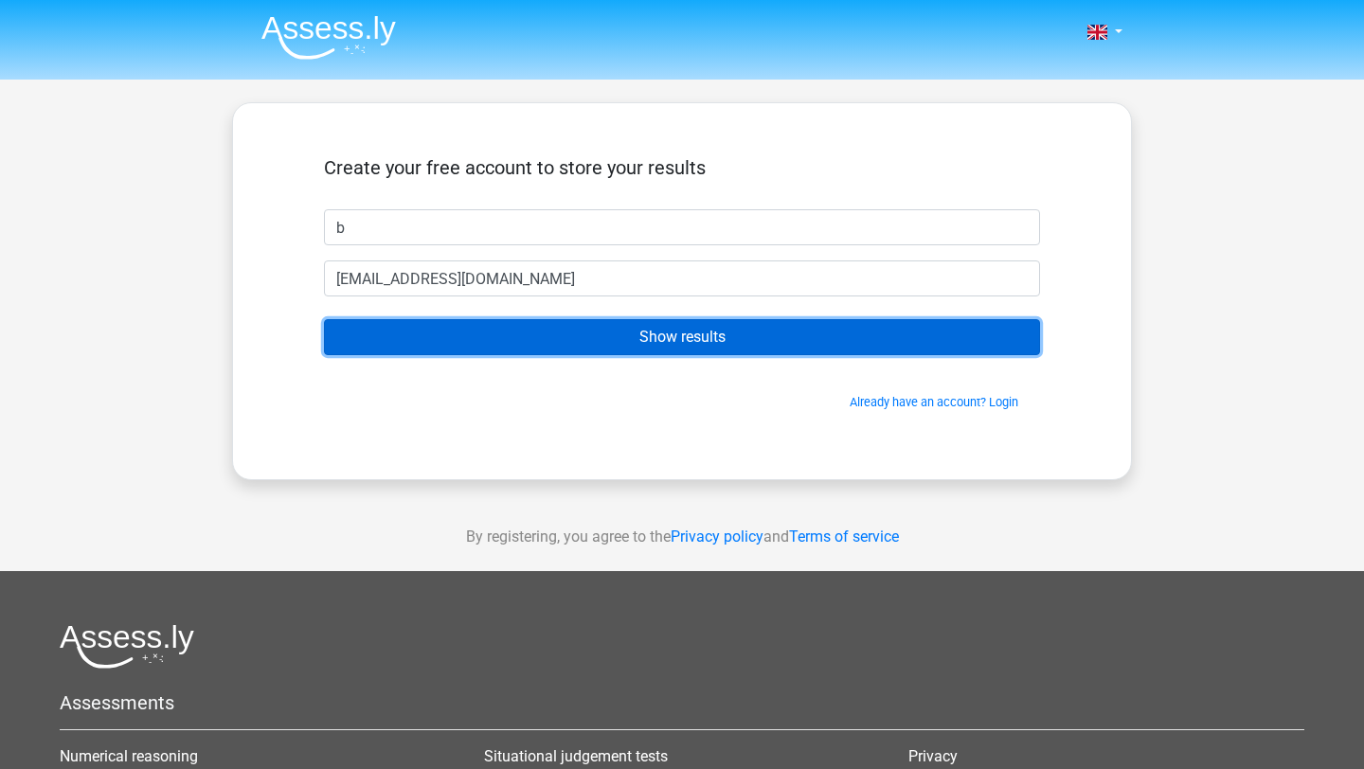
click at [441, 340] on input "Show results" at bounding box center [682, 337] width 716 height 36
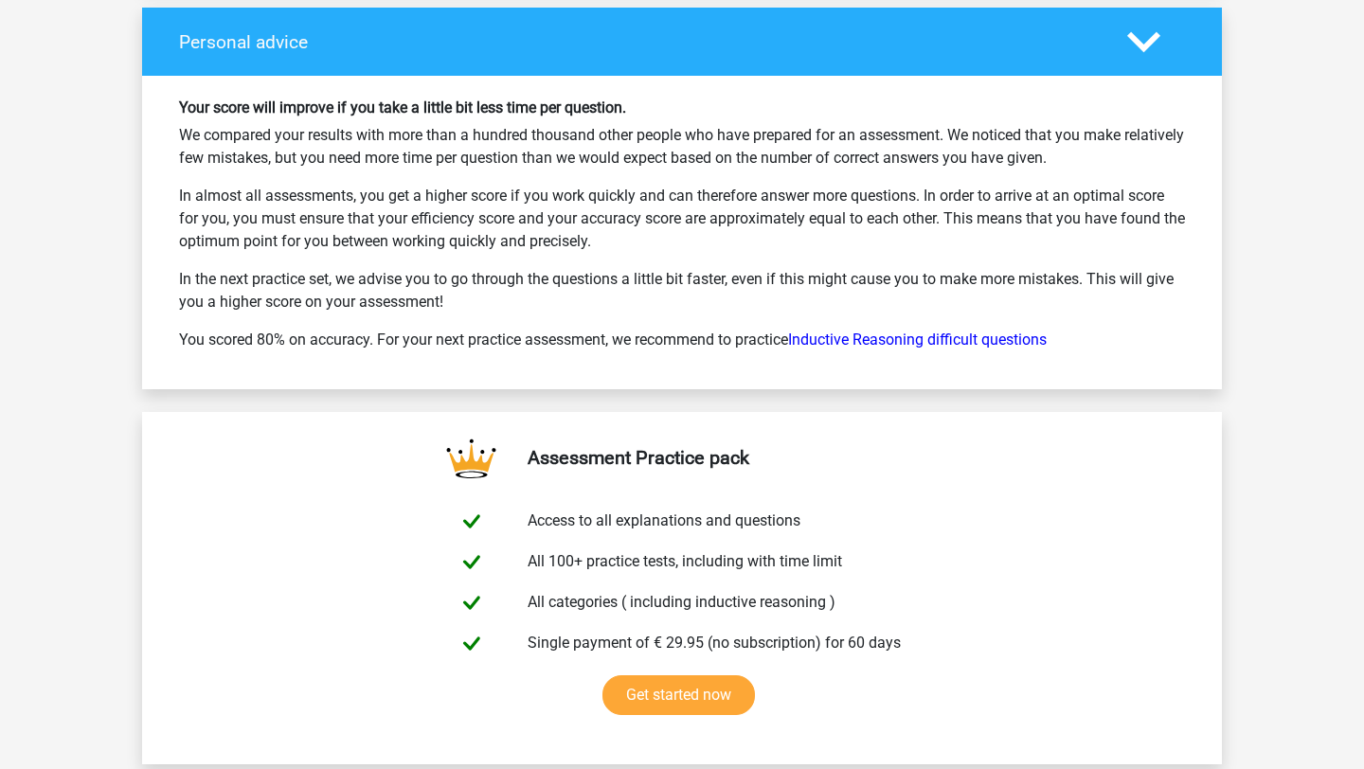
scroll to position [3323, 0]
